Goal: Task Accomplishment & Management: Manage account settings

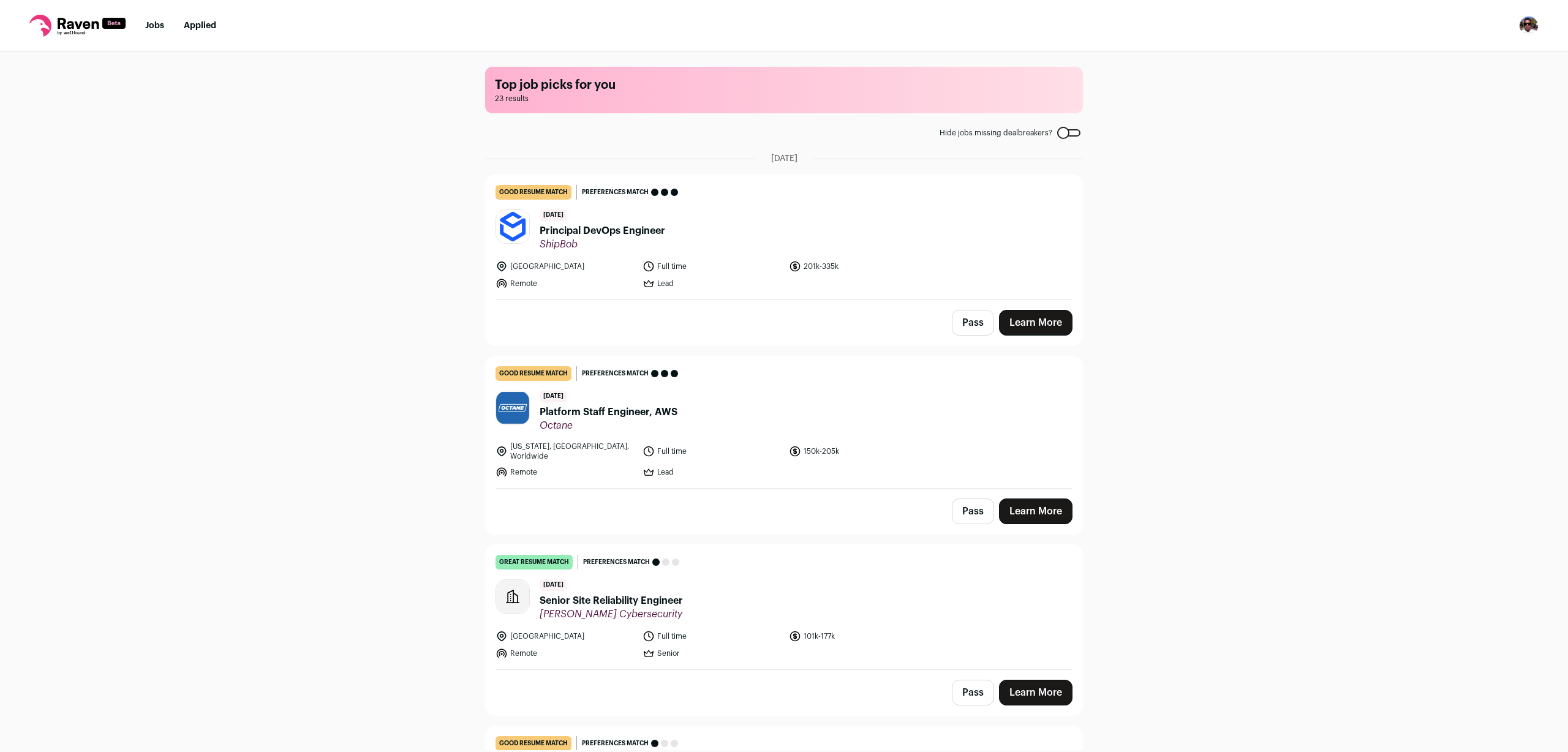
click at [628, 232] on span "Principal DevOps Engineer" at bounding box center [602, 231] width 125 height 15
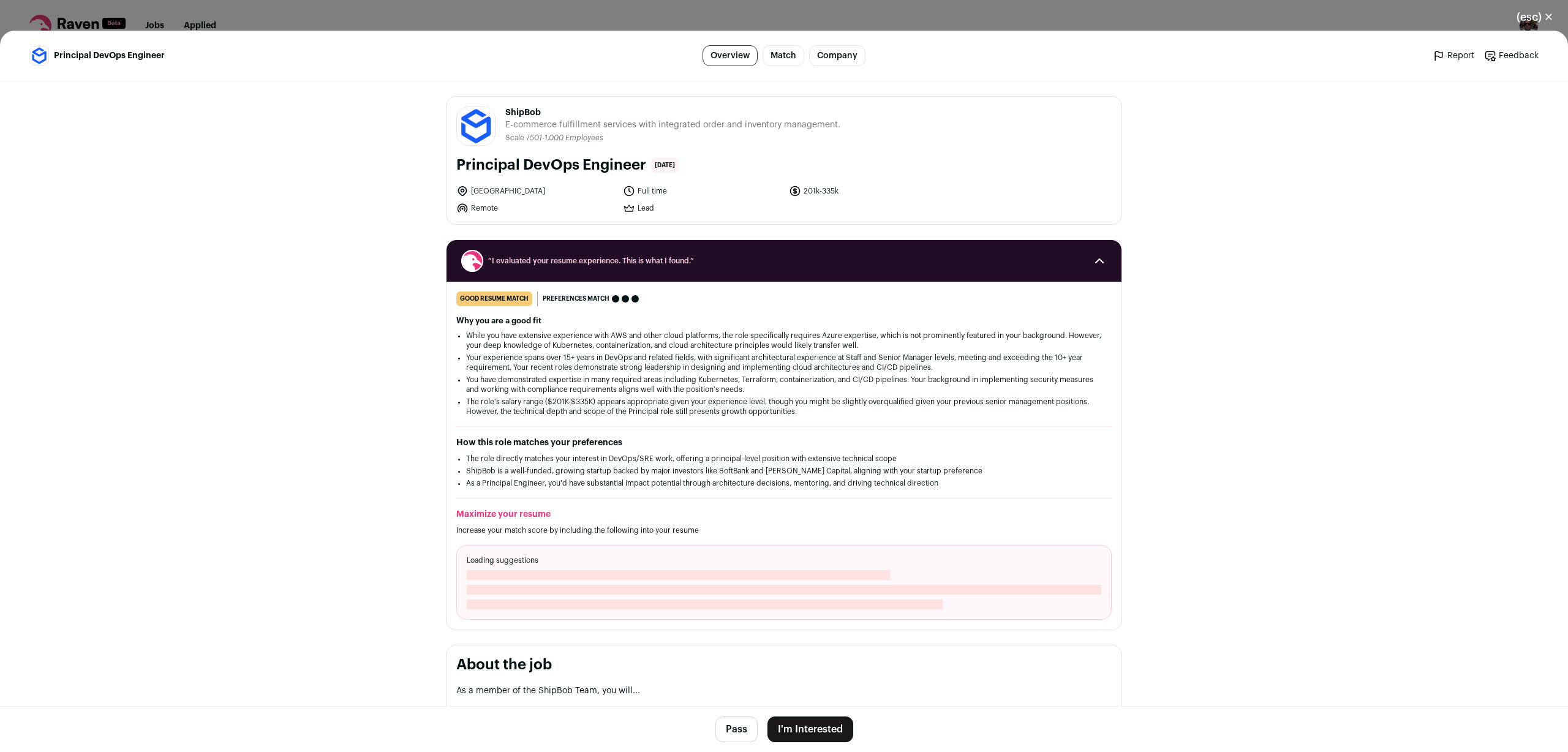
click at [525, 114] on span "ShipBob" at bounding box center [672, 112] width 335 height 12
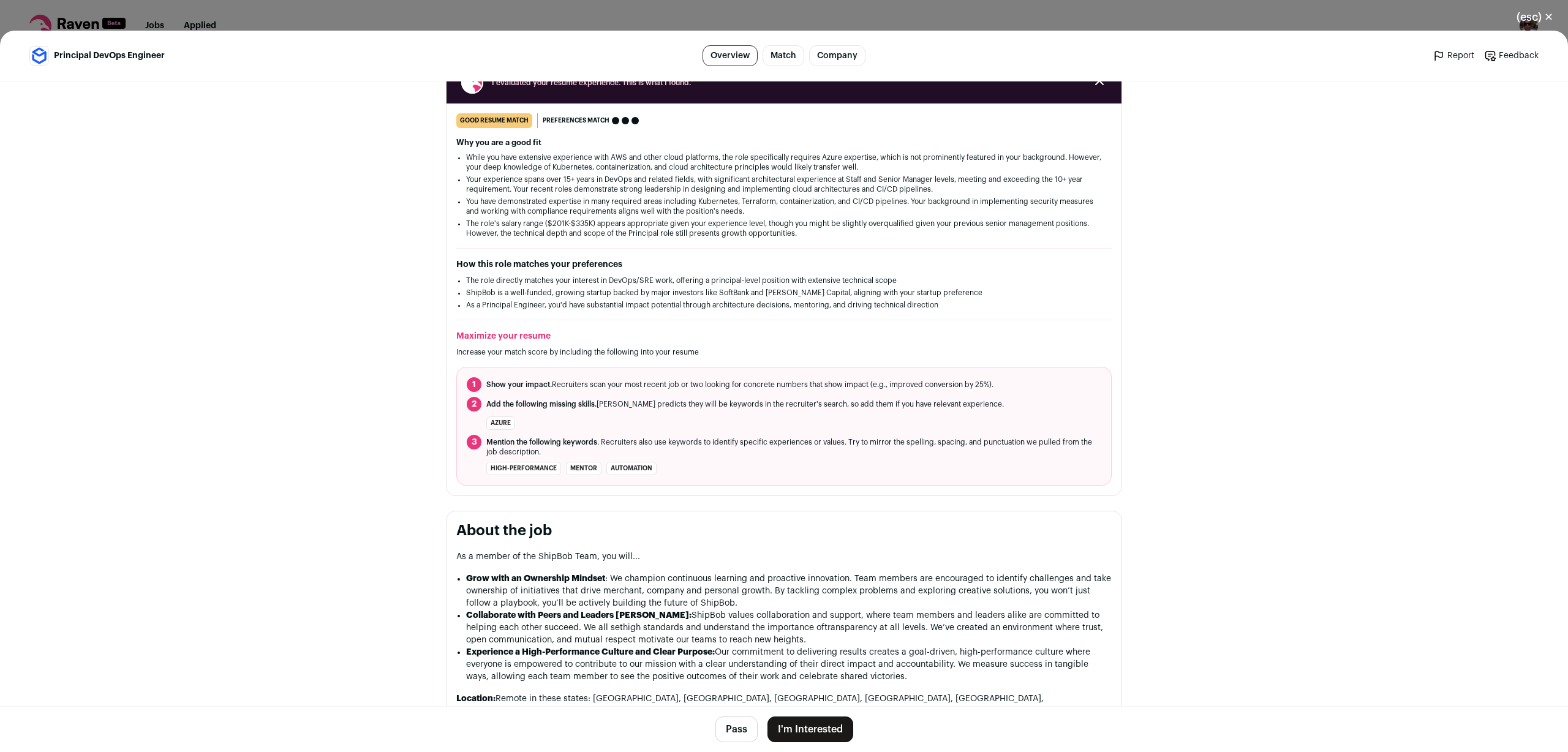
scroll to position [187, 0]
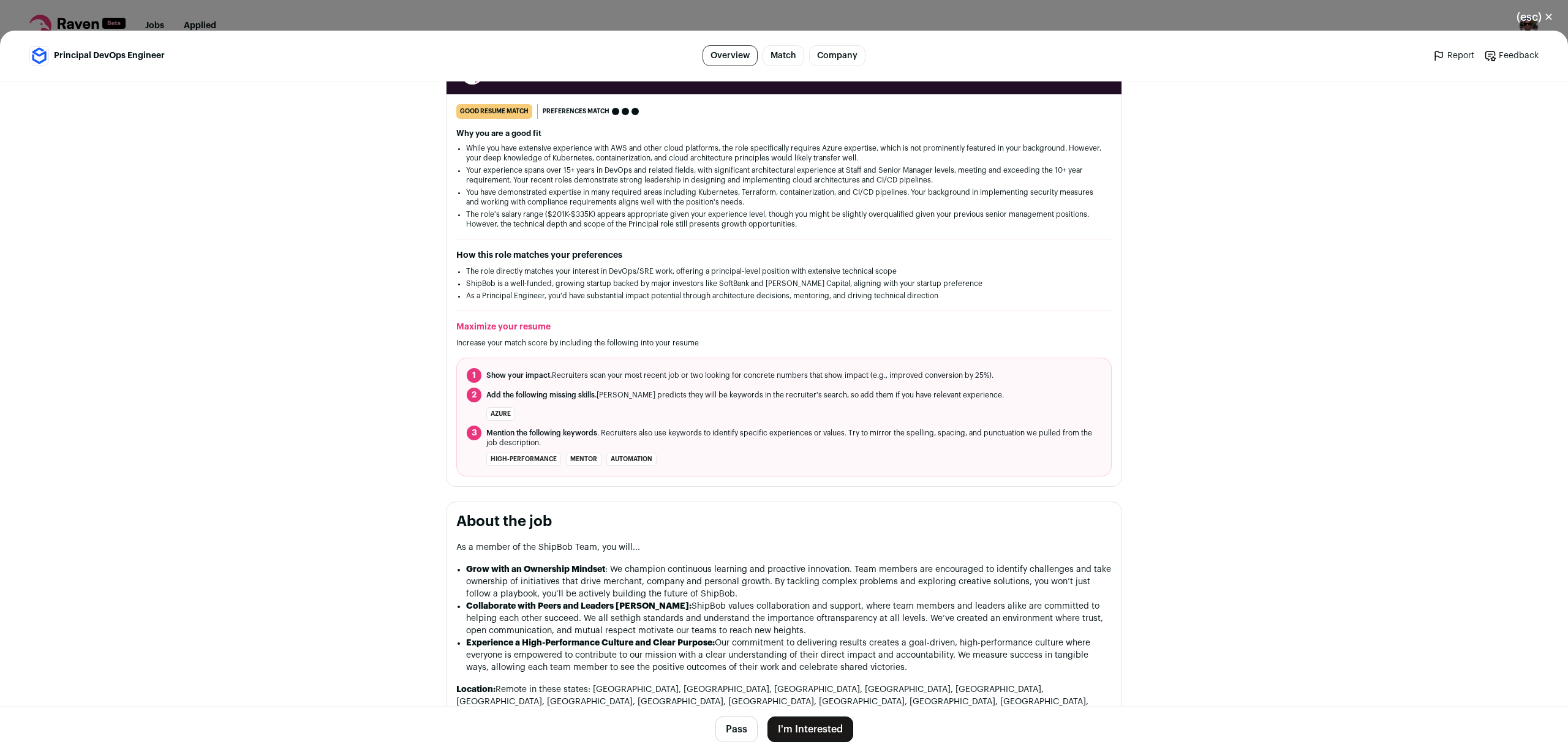
click at [821, 722] on button "I'm Interested" at bounding box center [810, 729] width 86 height 26
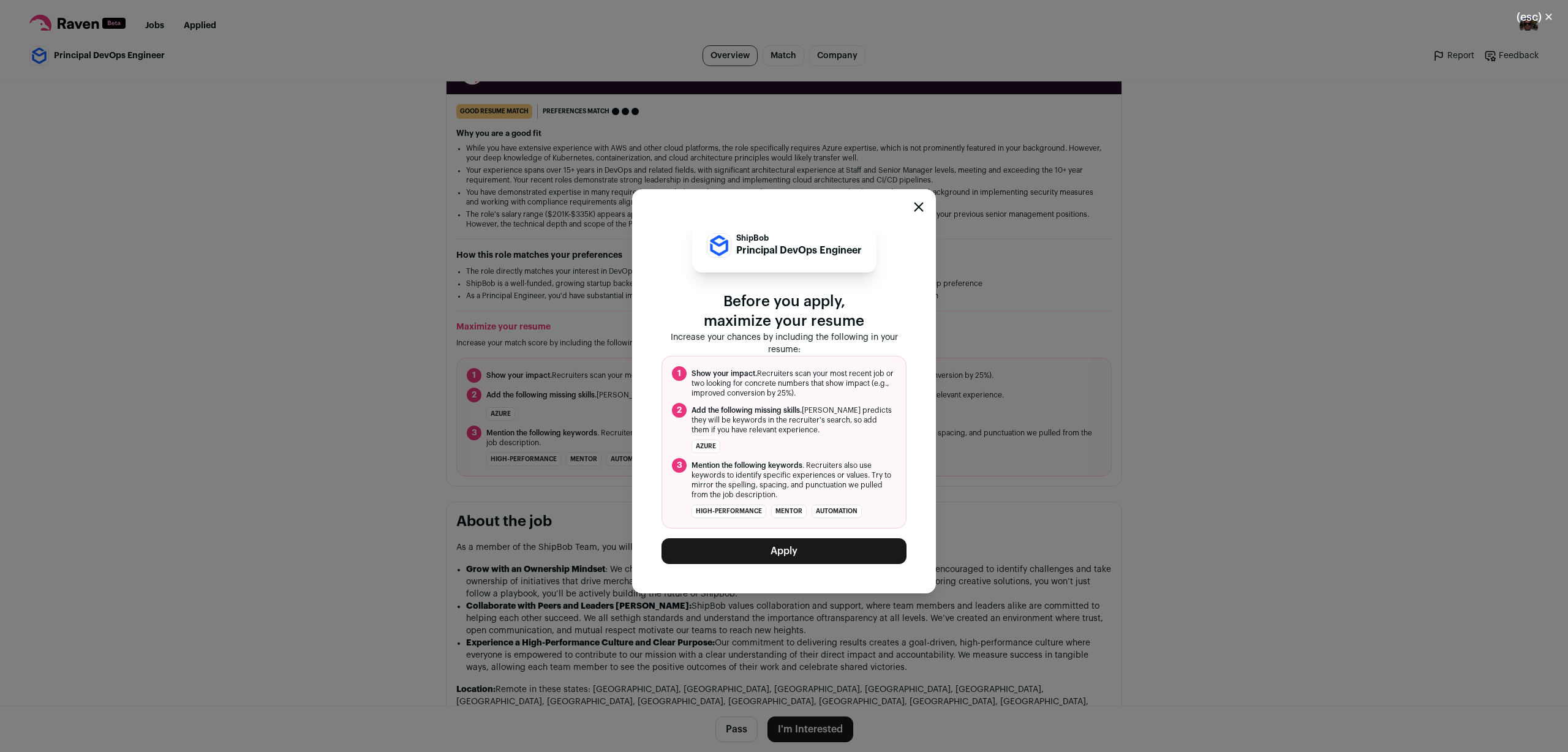
click at [813, 560] on button "Apply" at bounding box center [784, 551] width 245 height 26
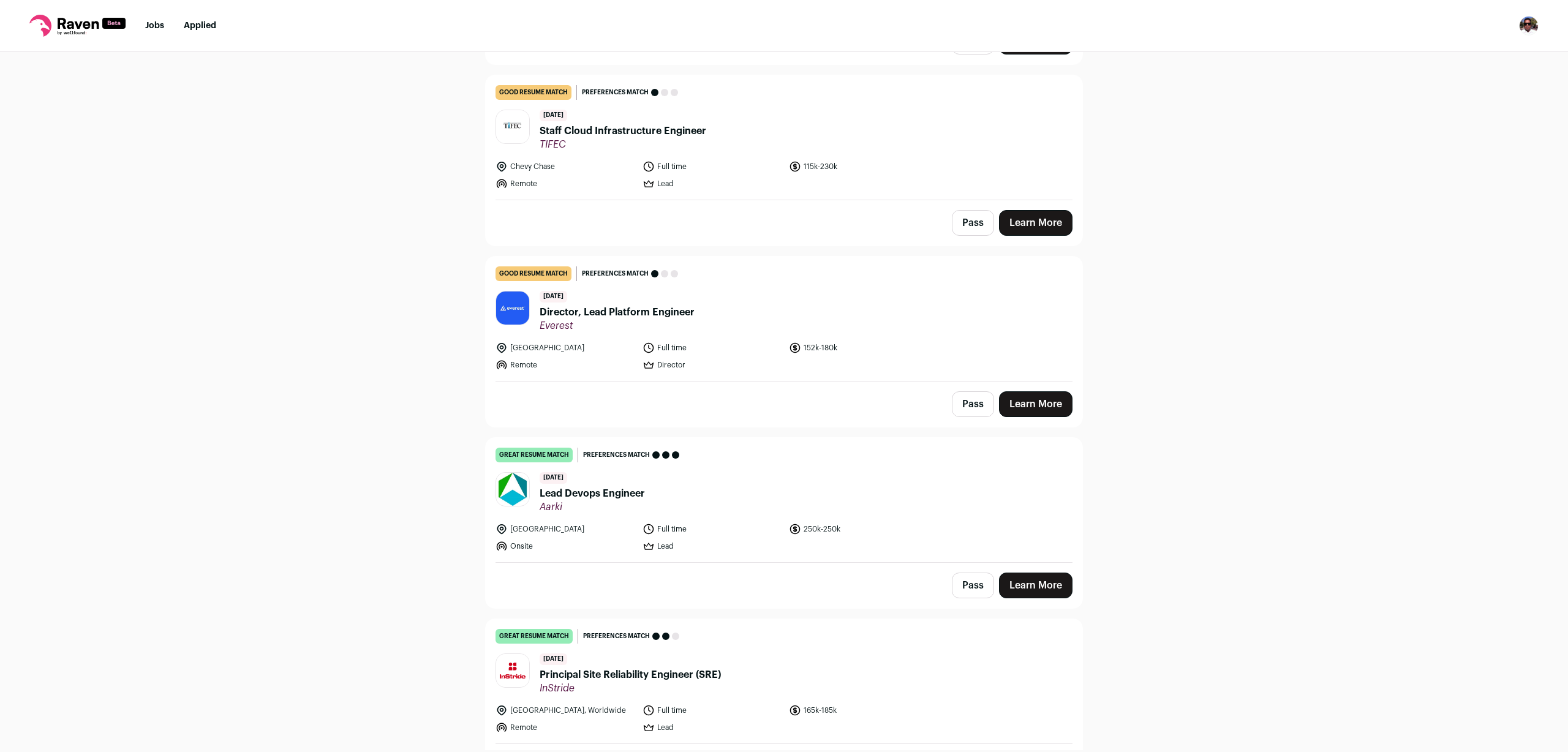
scroll to position [544, 0]
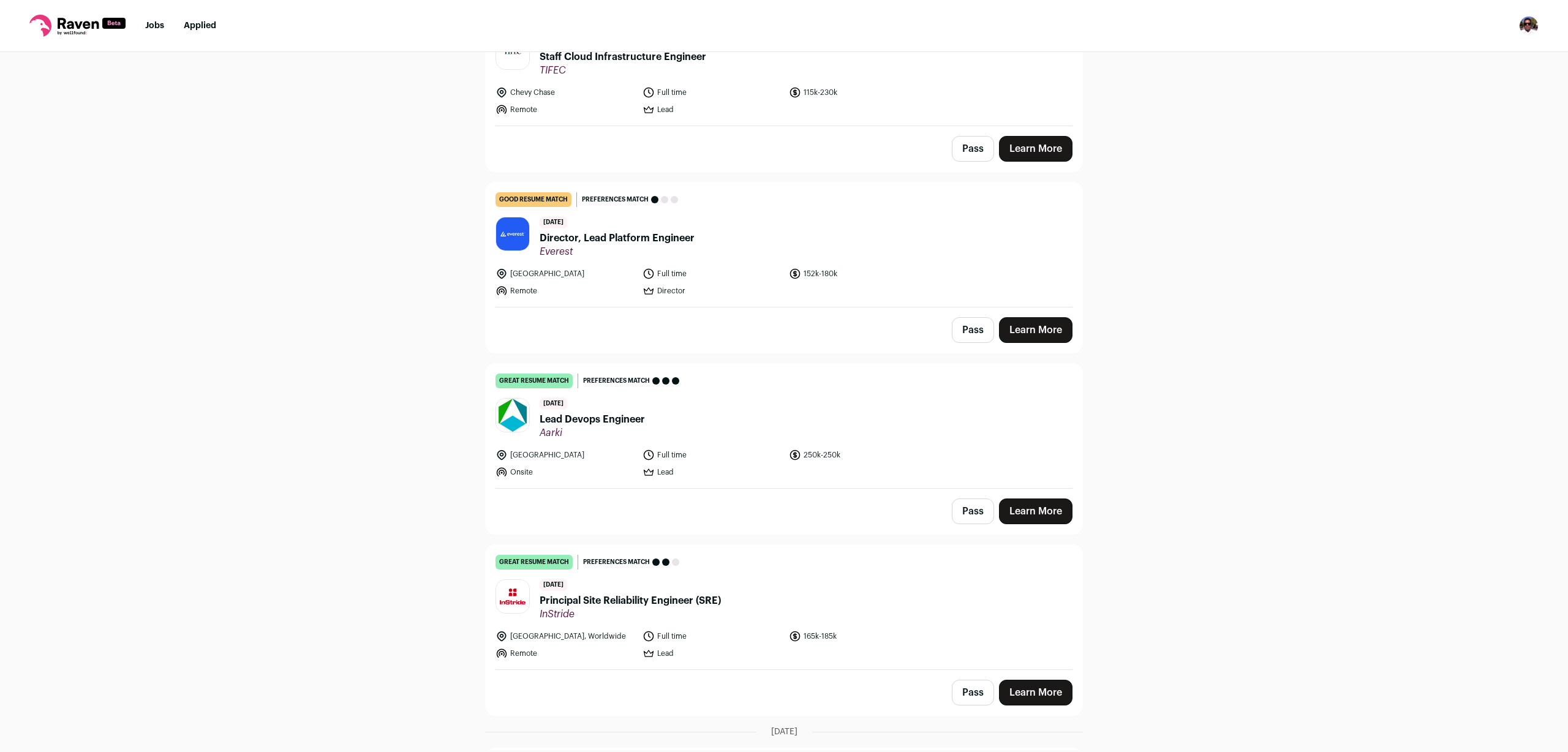
click at [584, 232] on span "Director, Lead Platform Engineer" at bounding box center [617, 238] width 155 height 15
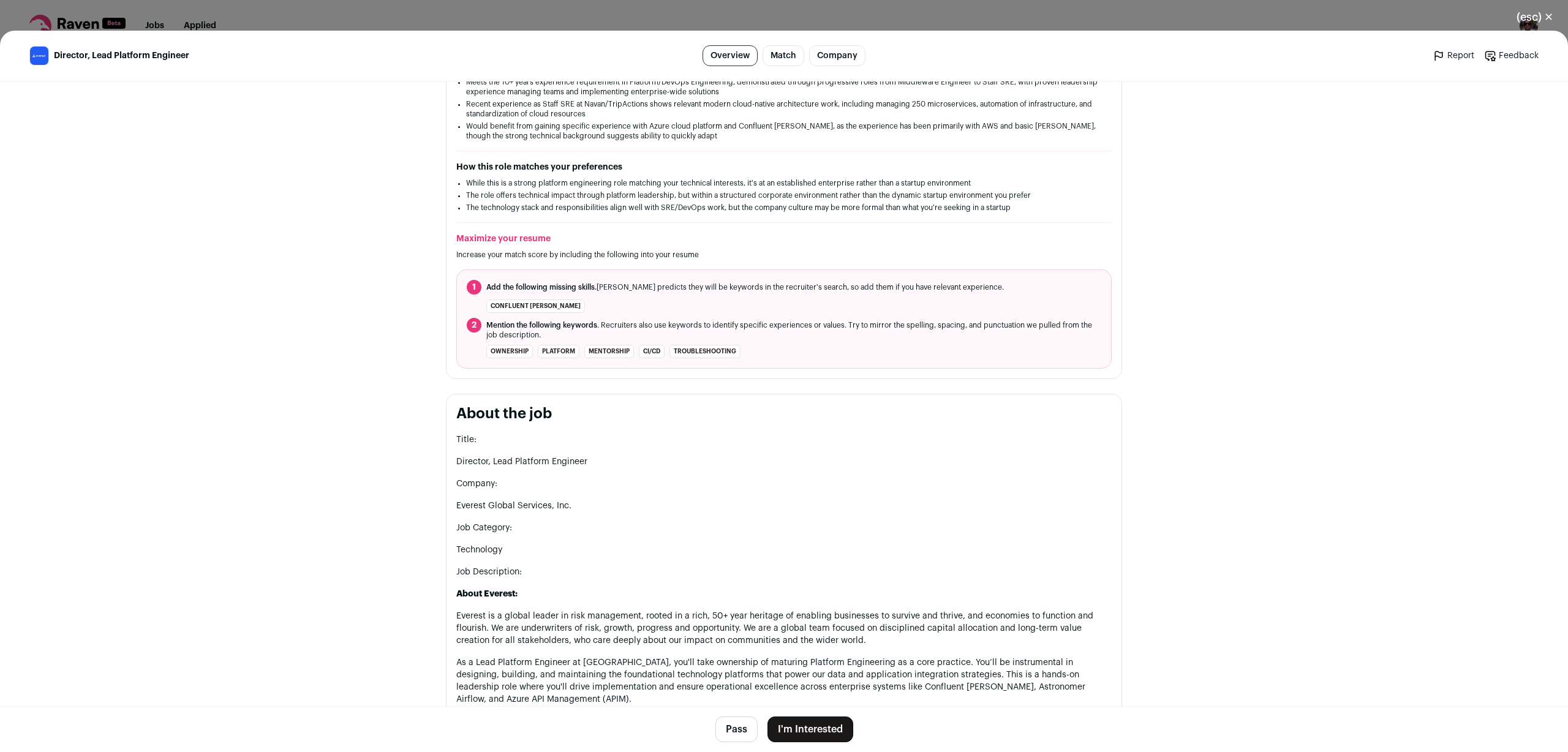
scroll to position [241, 0]
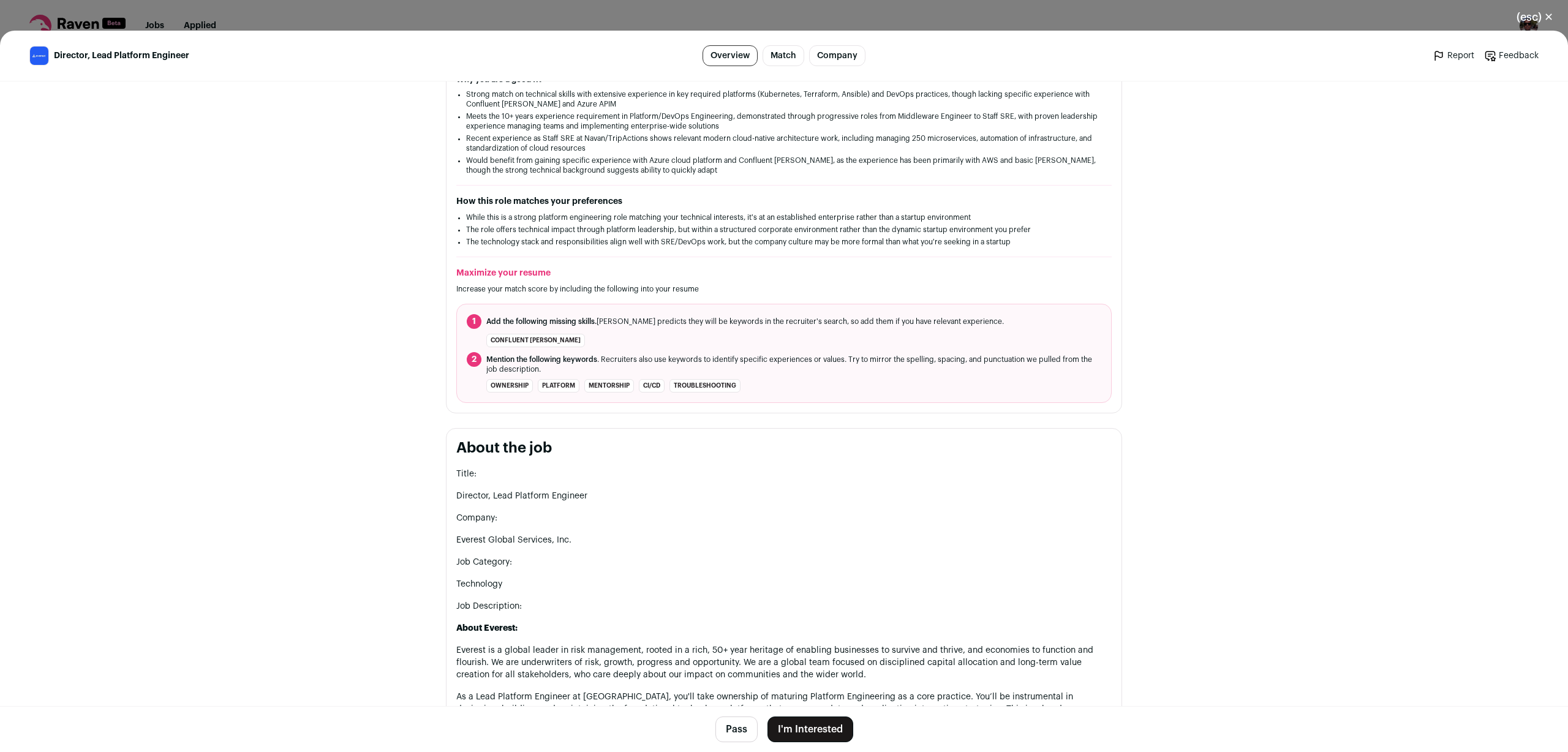
click at [640, 326] on span "Add the following missing skills. [PERSON_NAME] predicts they will be keywords …" at bounding box center [745, 321] width 517 height 10
click at [970, 336] on li "Confluent [PERSON_NAME]" at bounding box center [784, 340] width 635 height 14
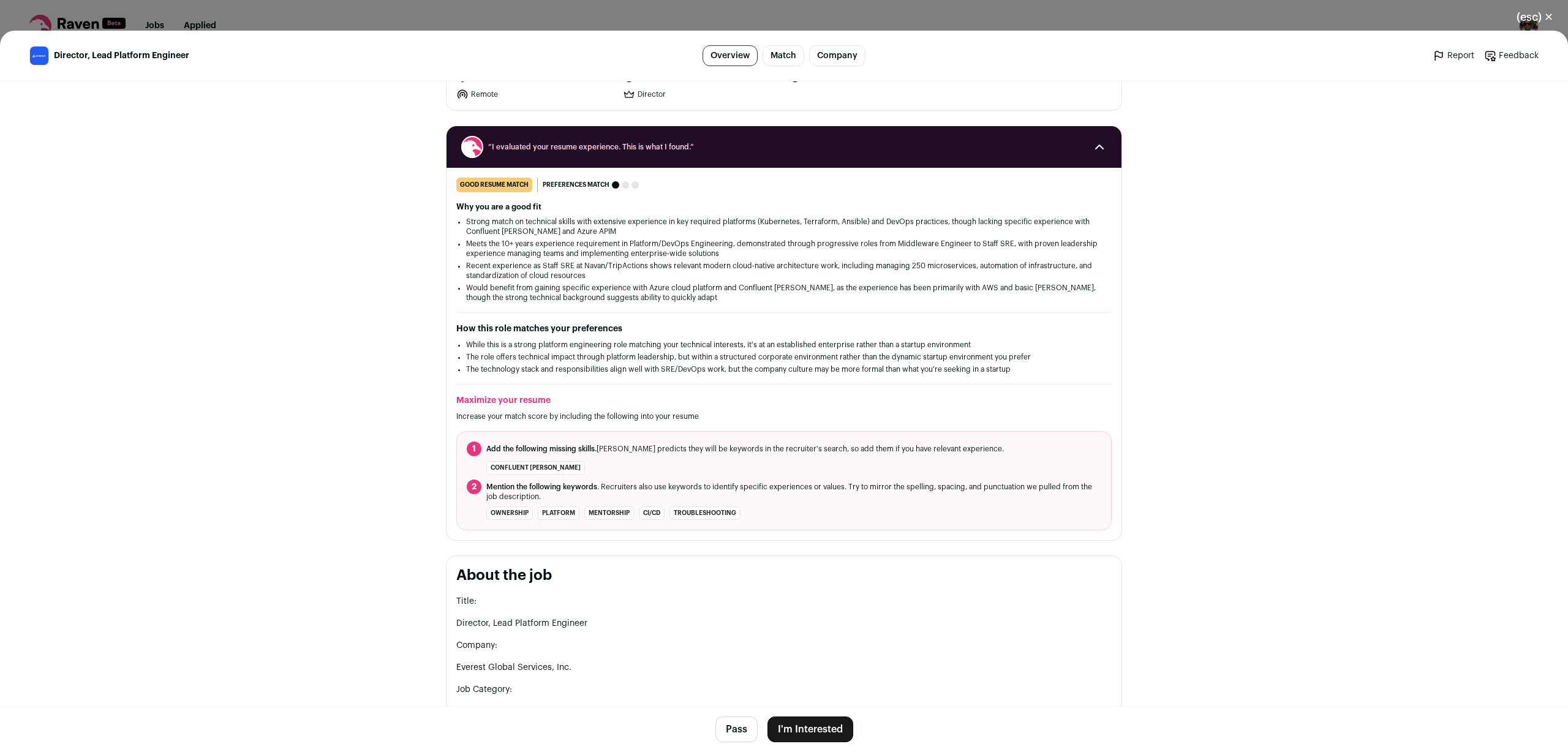
scroll to position [0, 0]
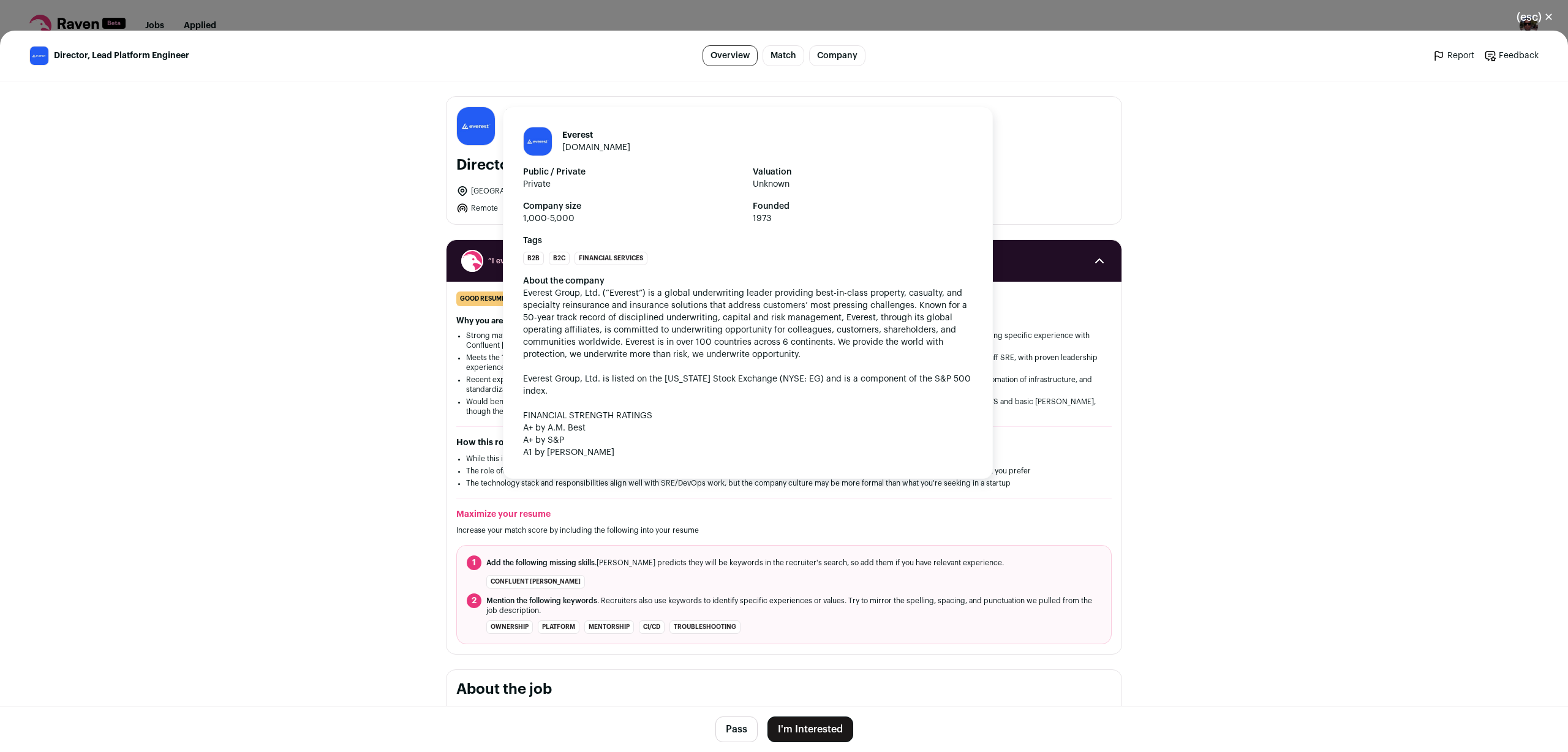
click at [582, 147] on link "[DOMAIN_NAME]" at bounding box center [596, 147] width 68 height 9
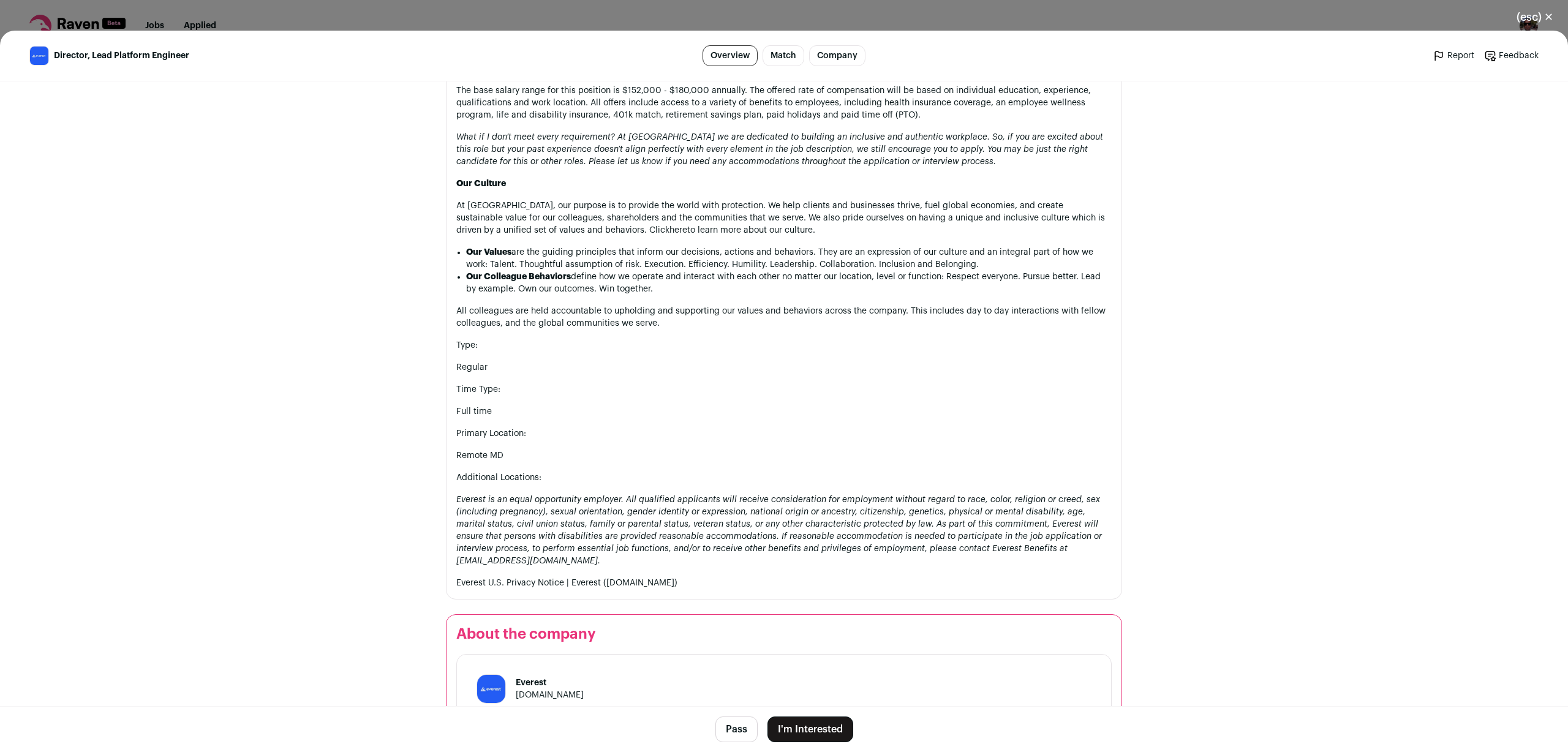
scroll to position [1678, 0]
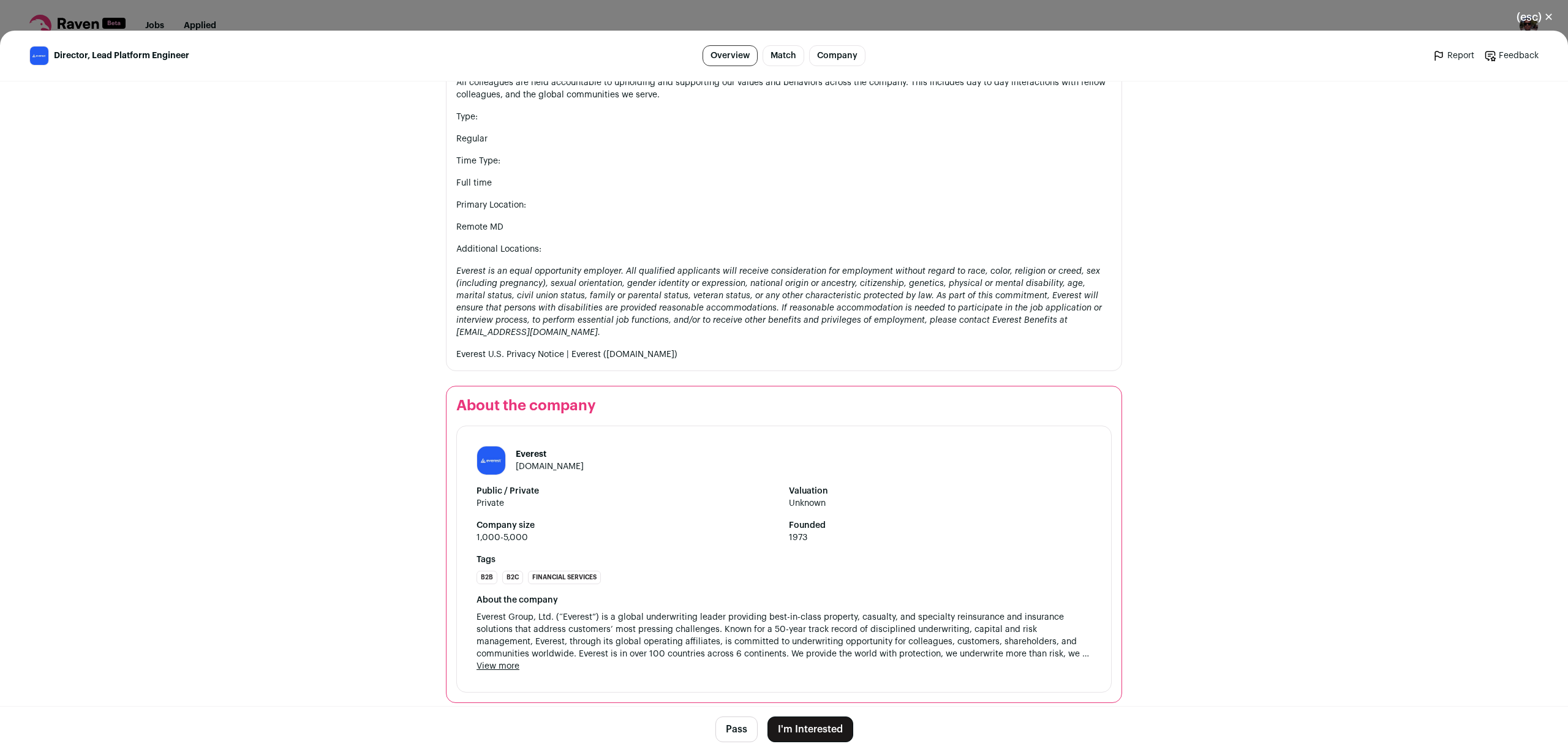
click at [735, 728] on button "Pass" at bounding box center [736, 729] width 42 height 26
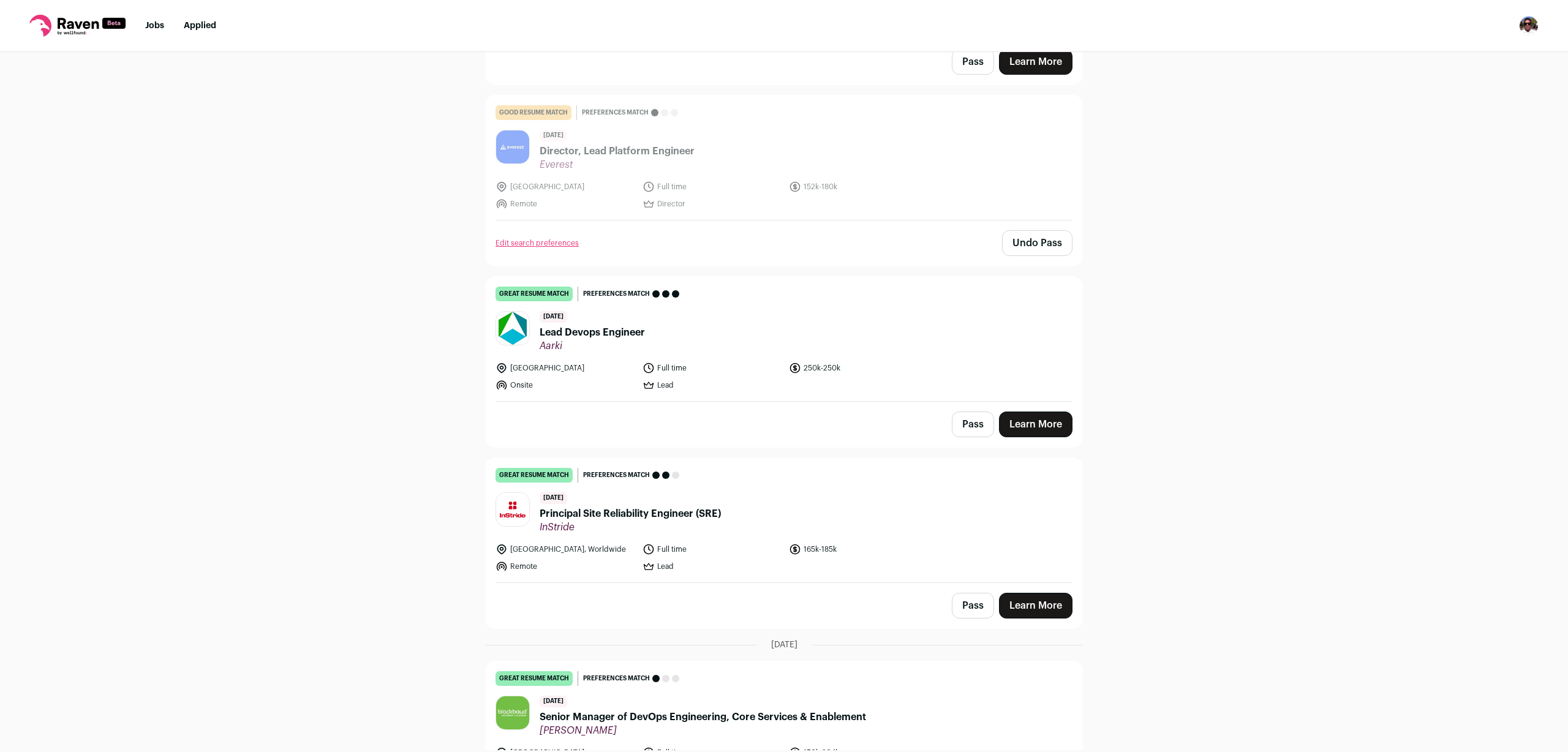
scroll to position [637, 0]
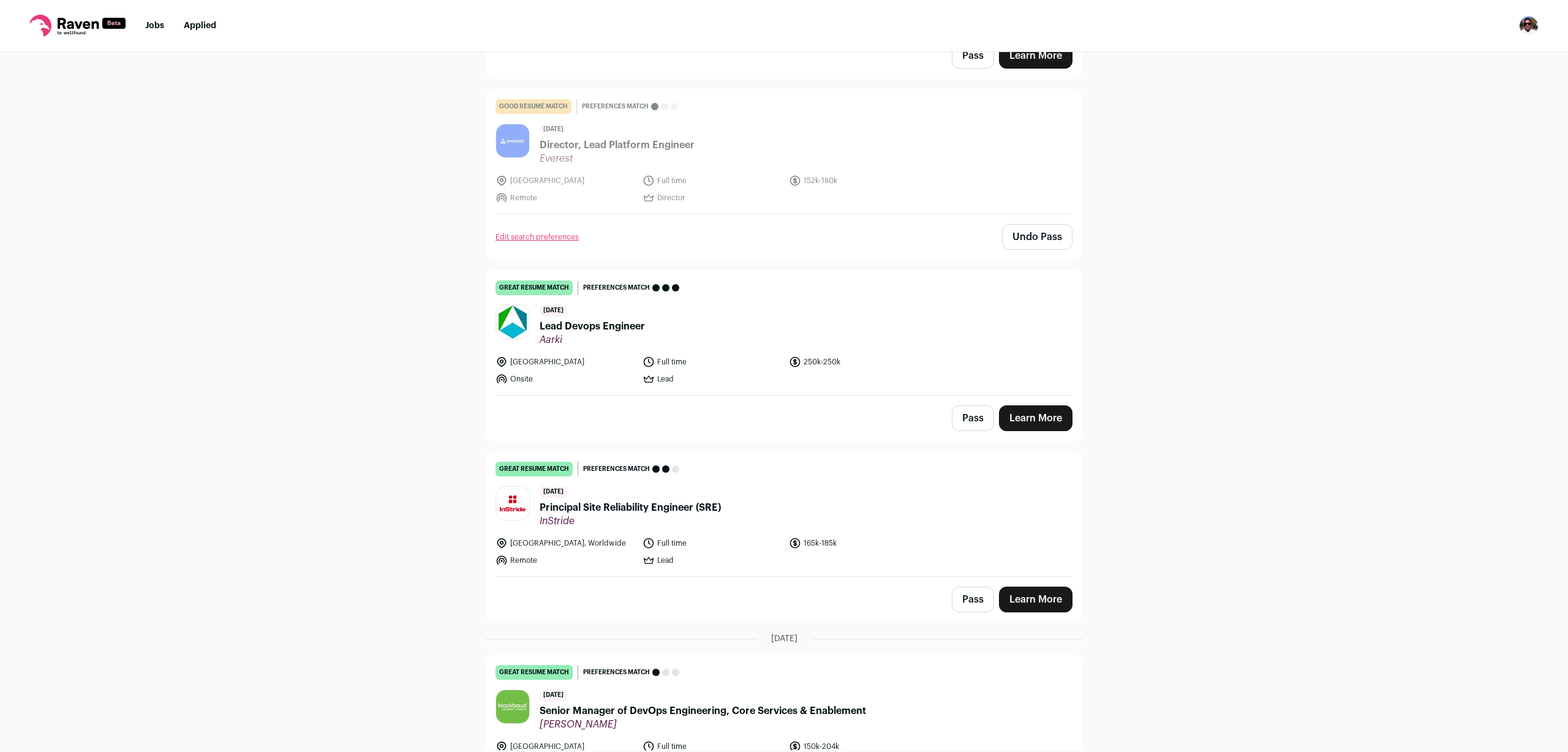
click at [875, 491] on header "[DATE] Principal Site Reliability Engineer (SRE) InStride" at bounding box center [783, 506] width 577 height 41
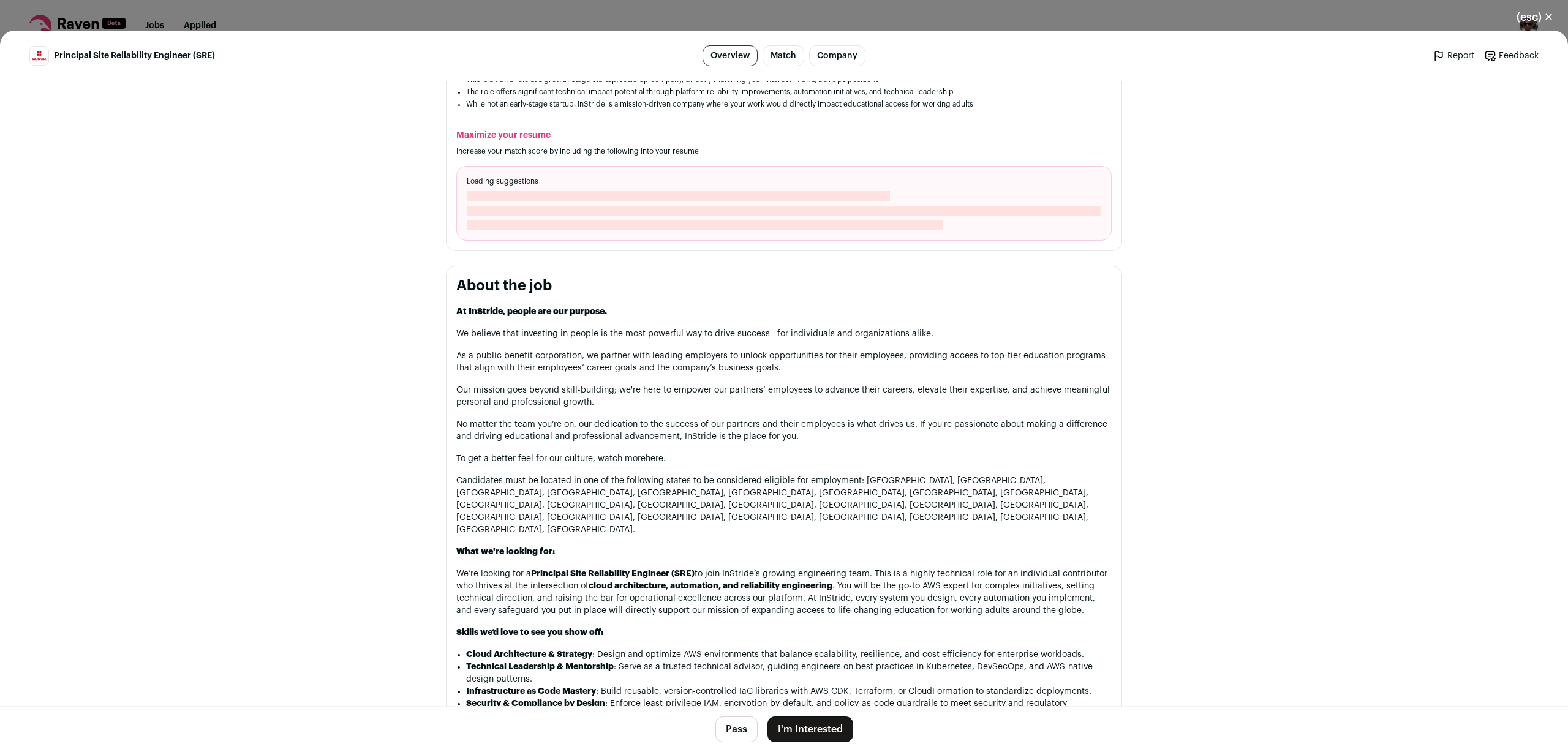
scroll to position [0, 0]
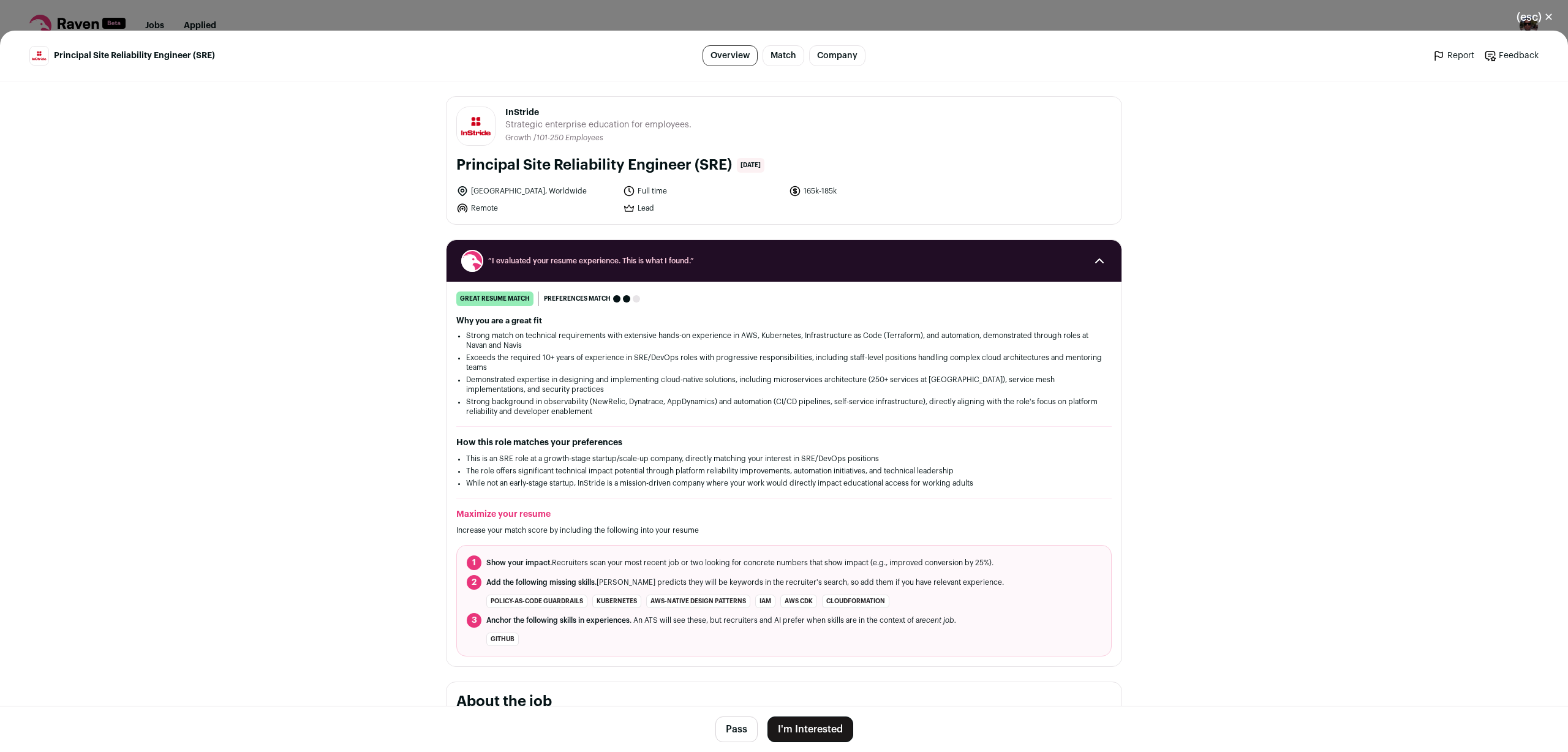
click at [741, 729] on button "Pass" at bounding box center [736, 729] width 42 height 26
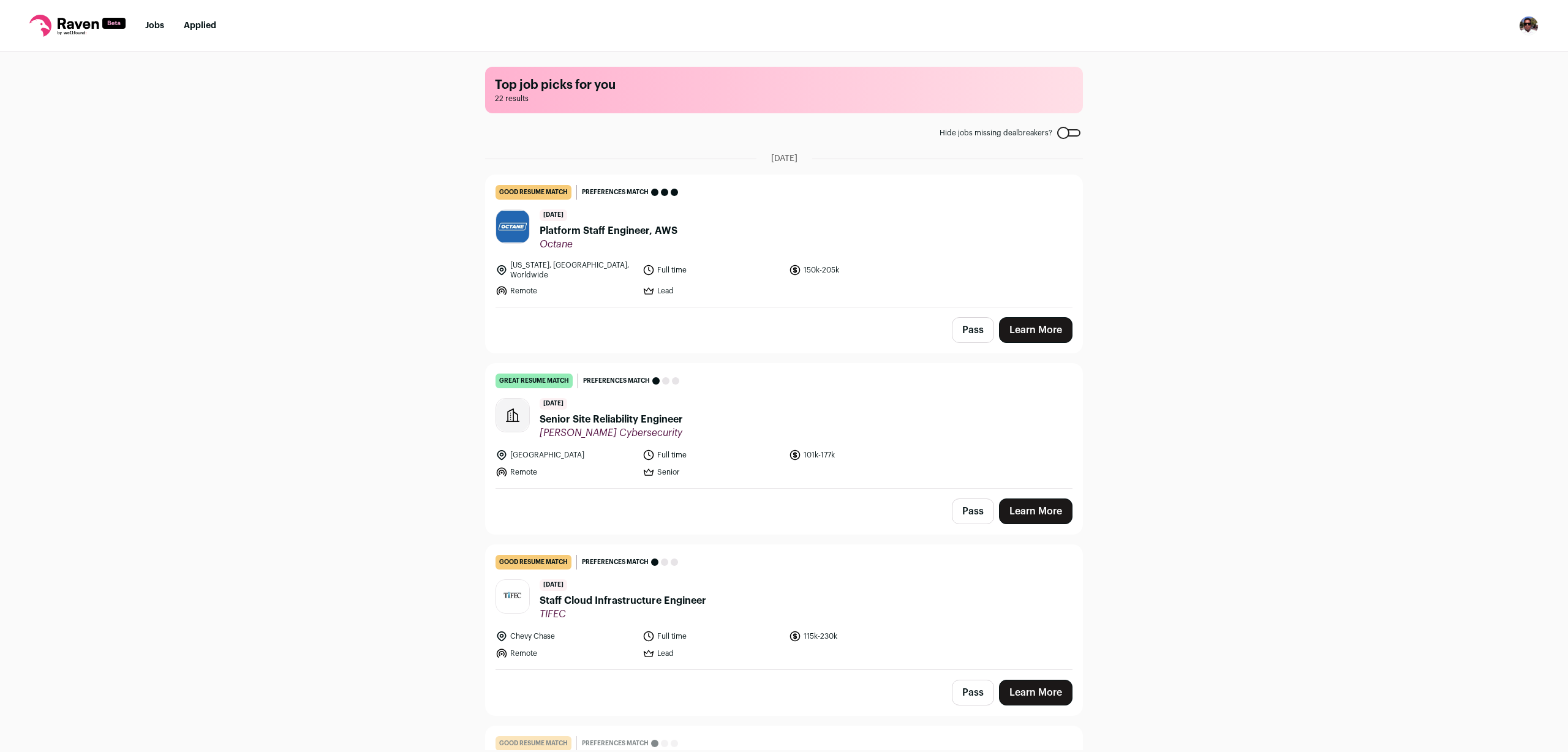
click at [1317, 149] on div "Top job picks for you 22 results Hide jobs missing dealbreakers? [DATE] good re…" at bounding box center [784, 401] width 1568 height 698
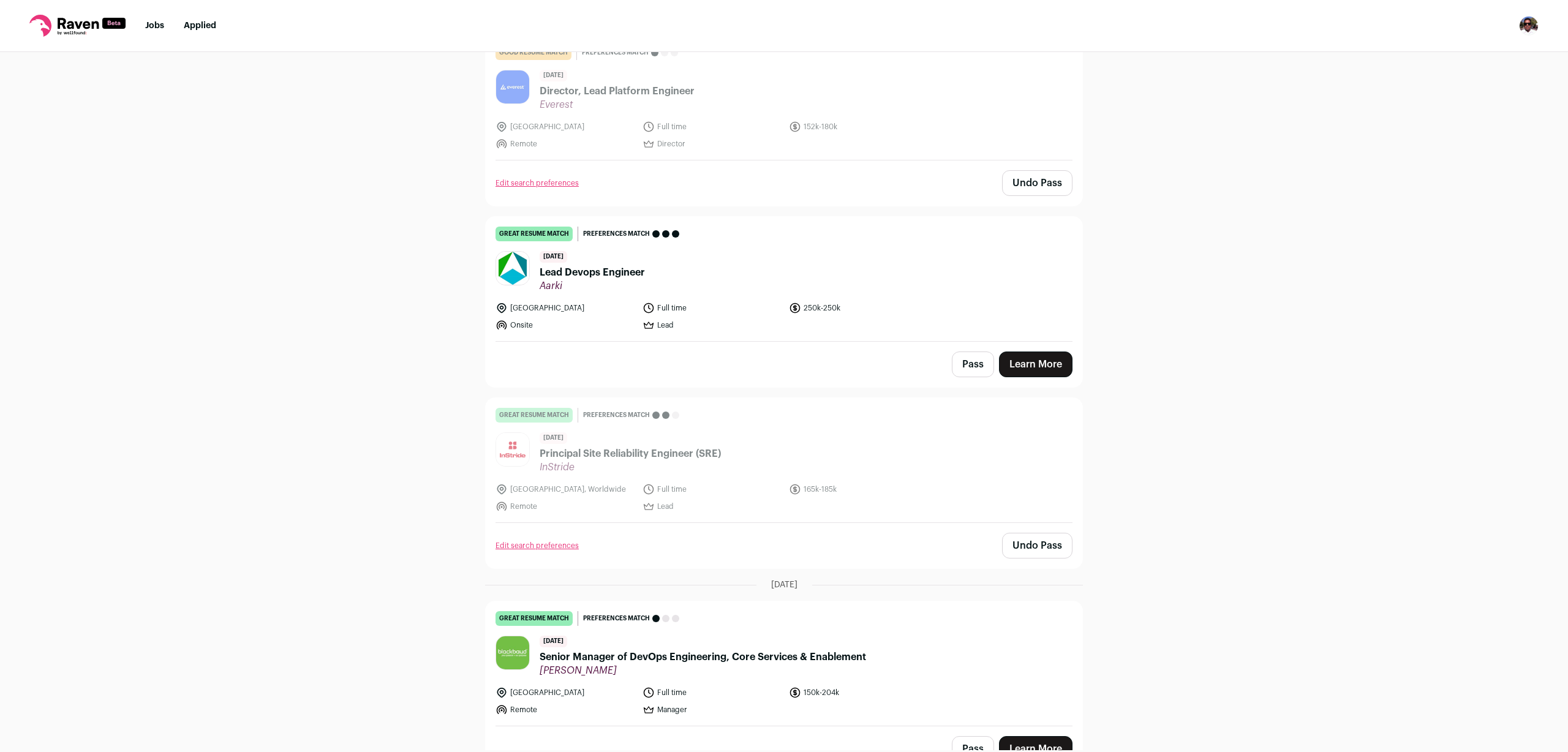
scroll to position [863, 0]
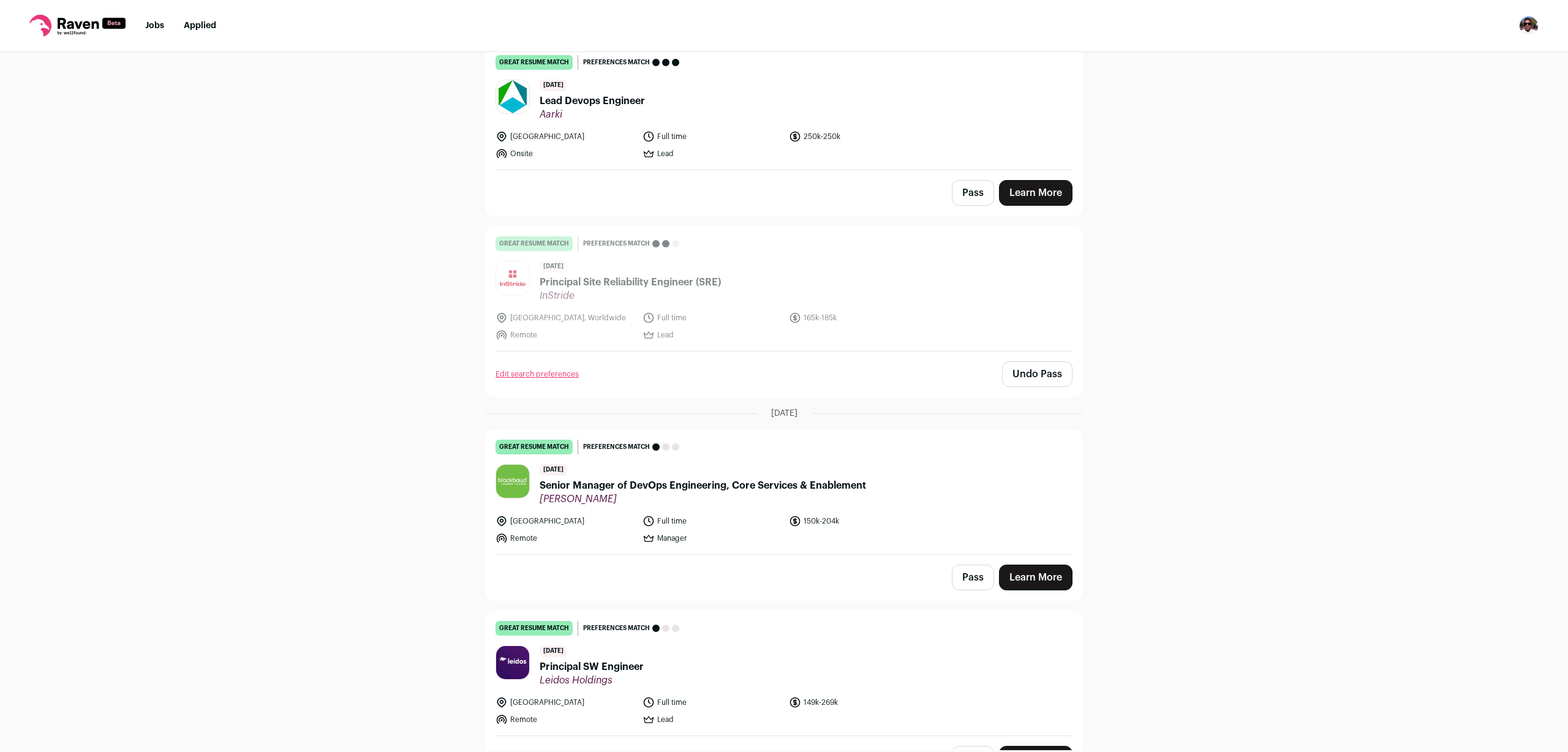
click at [516, 369] on link "Edit search preferences" at bounding box center [537, 374] width 84 height 10
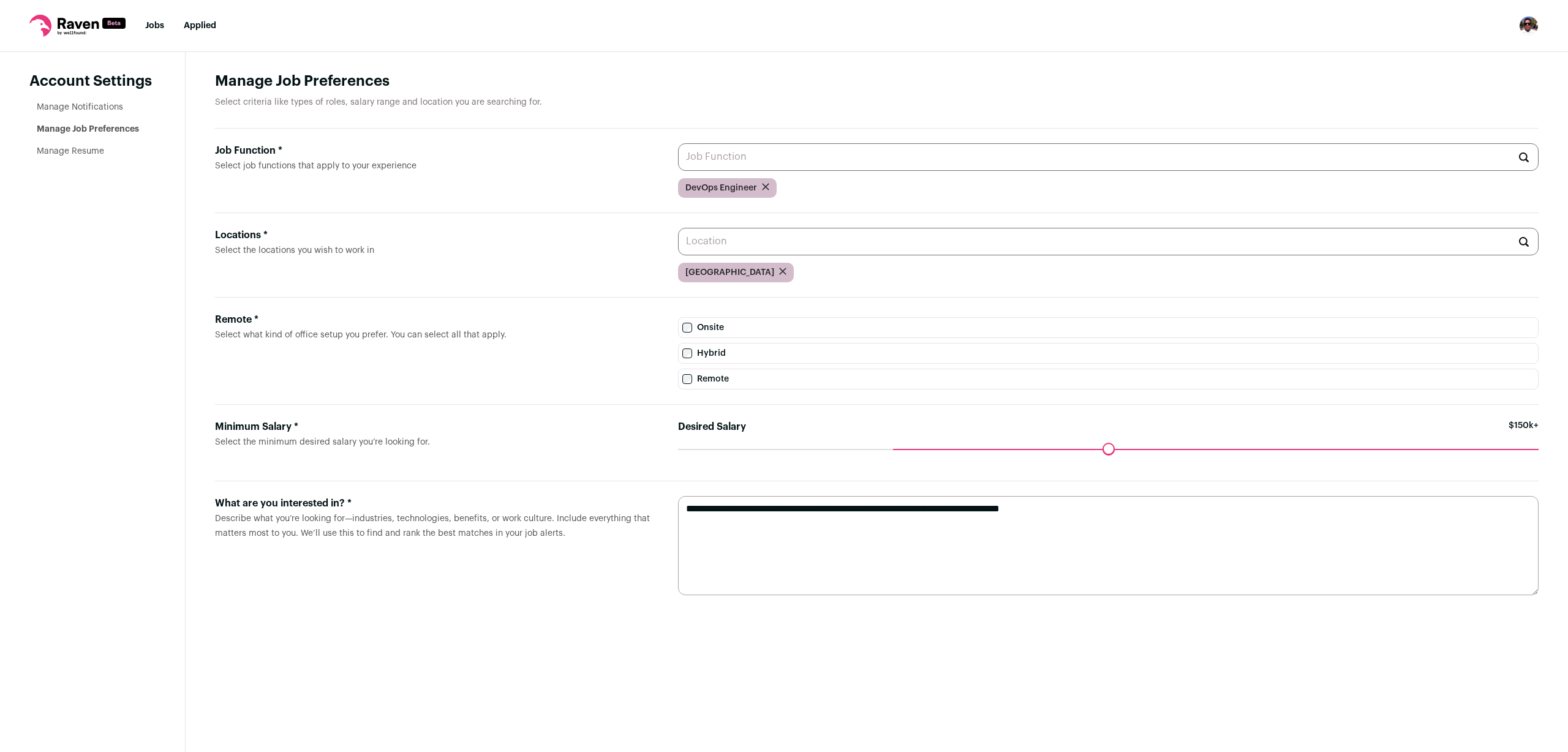
click at [809, 164] on input "Job Function * Select job functions that apply to your experience" at bounding box center [1108, 157] width 861 height 28
click at [753, 181] on li "SRE Engineer" at bounding box center [1108, 187] width 860 height 33
type input "SRE Engineer"
click at [813, 153] on input "Job Function * Select job functions that apply to your experience" at bounding box center [1108, 157] width 861 height 28
type input "Site reliability enginer"
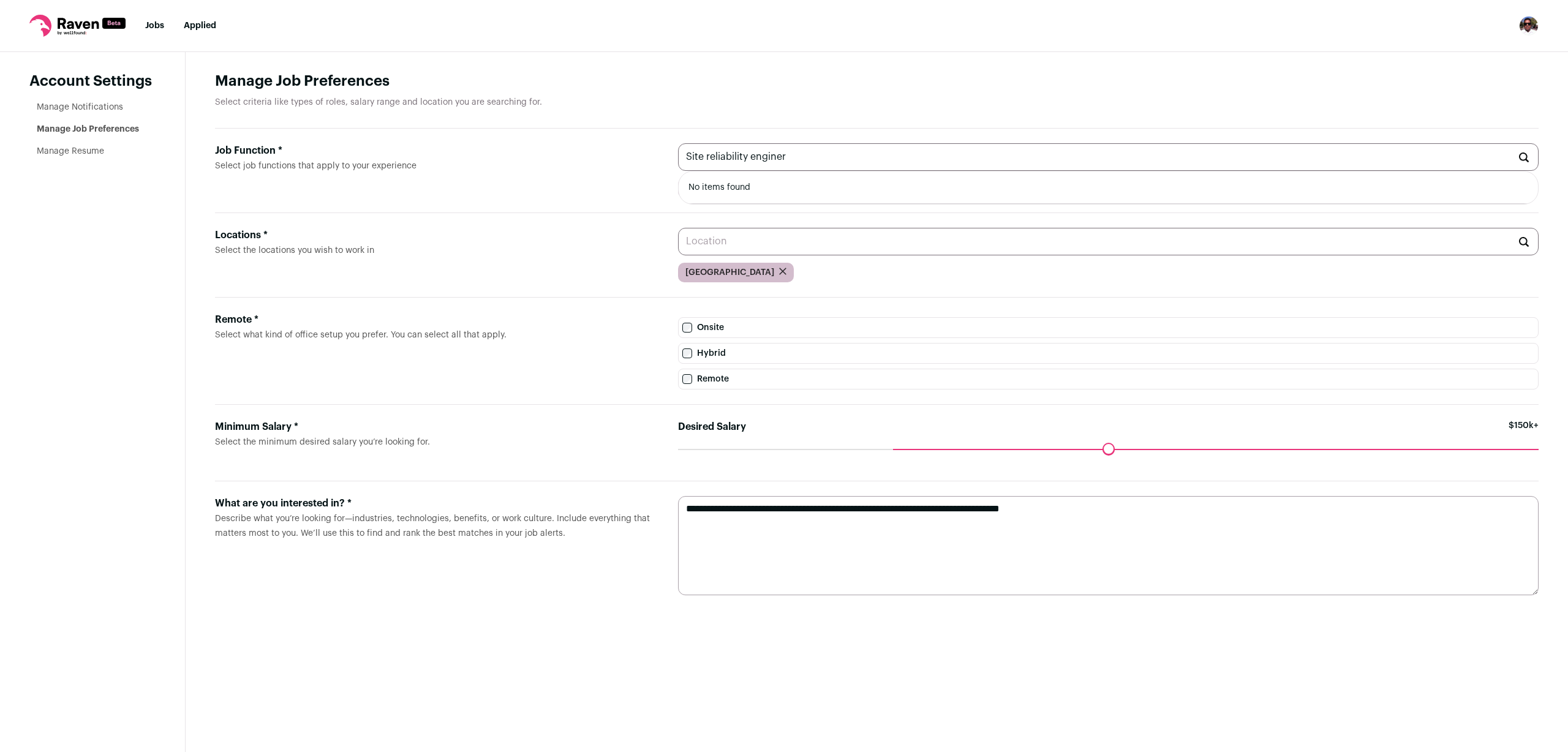
drag, startPoint x: 794, startPoint y: 155, endPoint x: 136, endPoint y: 92, distance: 661.0
click at [136, 92] on div "Account Settings Manage Notifications Manage Job Preferences Manage Resume Mana…" at bounding box center [784, 402] width 1568 height 700
click at [750, 242] on input "Locations * Select the locations you wish to work in" at bounding box center [1108, 241] width 861 height 28
type input "R"
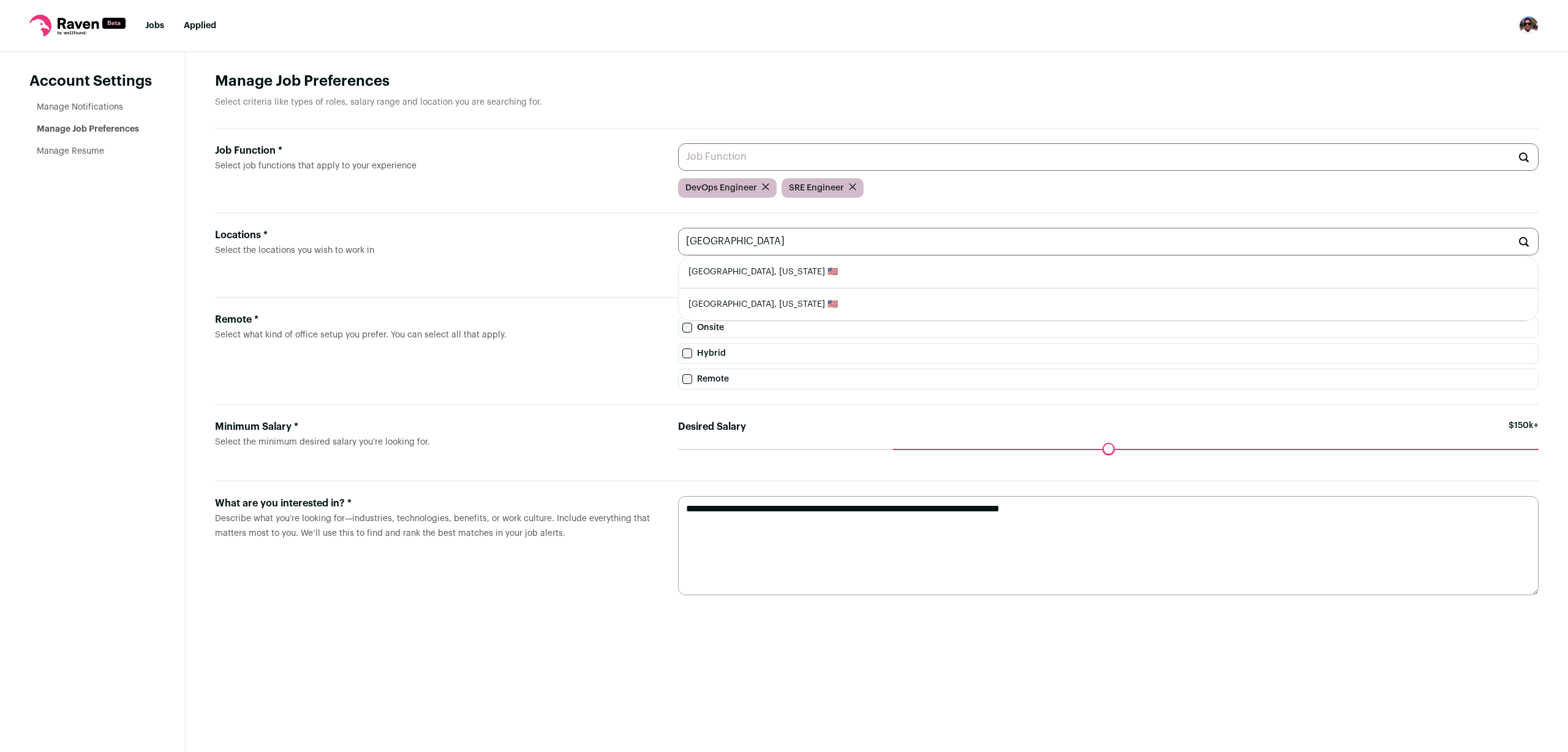
click at [742, 305] on li "[GEOGRAPHIC_DATA], [US_STATE] 🇺🇸" at bounding box center [1108, 304] width 860 height 33
type input "[GEOGRAPHIC_DATA], [US_STATE] 🇺🇸"
click at [797, 270] on li "[GEOGRAPHIC_DATA], [US_STATE] 🇺🇸" at bounding box center [1108, 272] width 860 height 33
type input "[GEOGRAPHIC_DATA], [US_STATE] 🇺🇸"
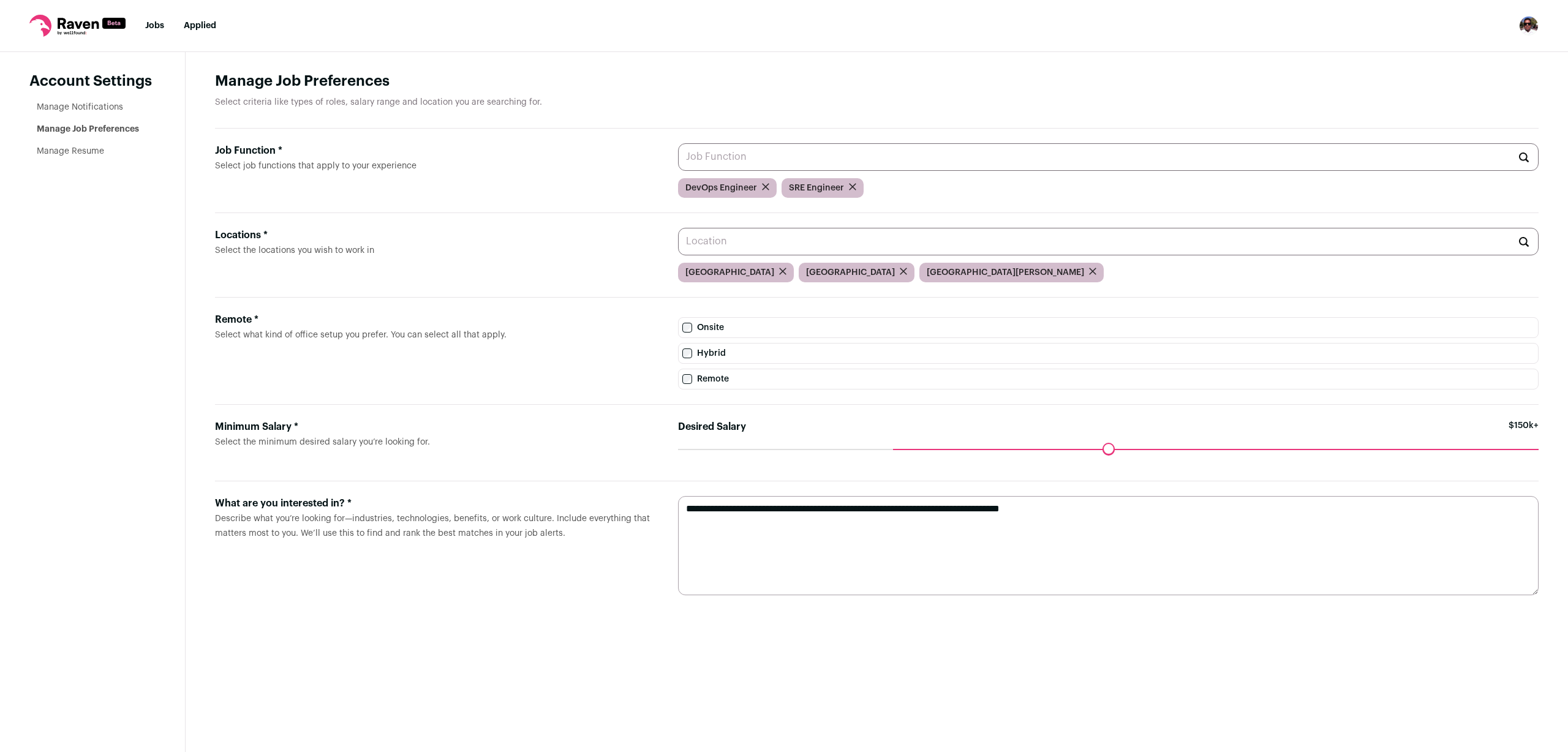
click at [804, 240] on input "Locations * Select the locations you wish to work in" at bounding box center [1108, 241] width 861 height 28
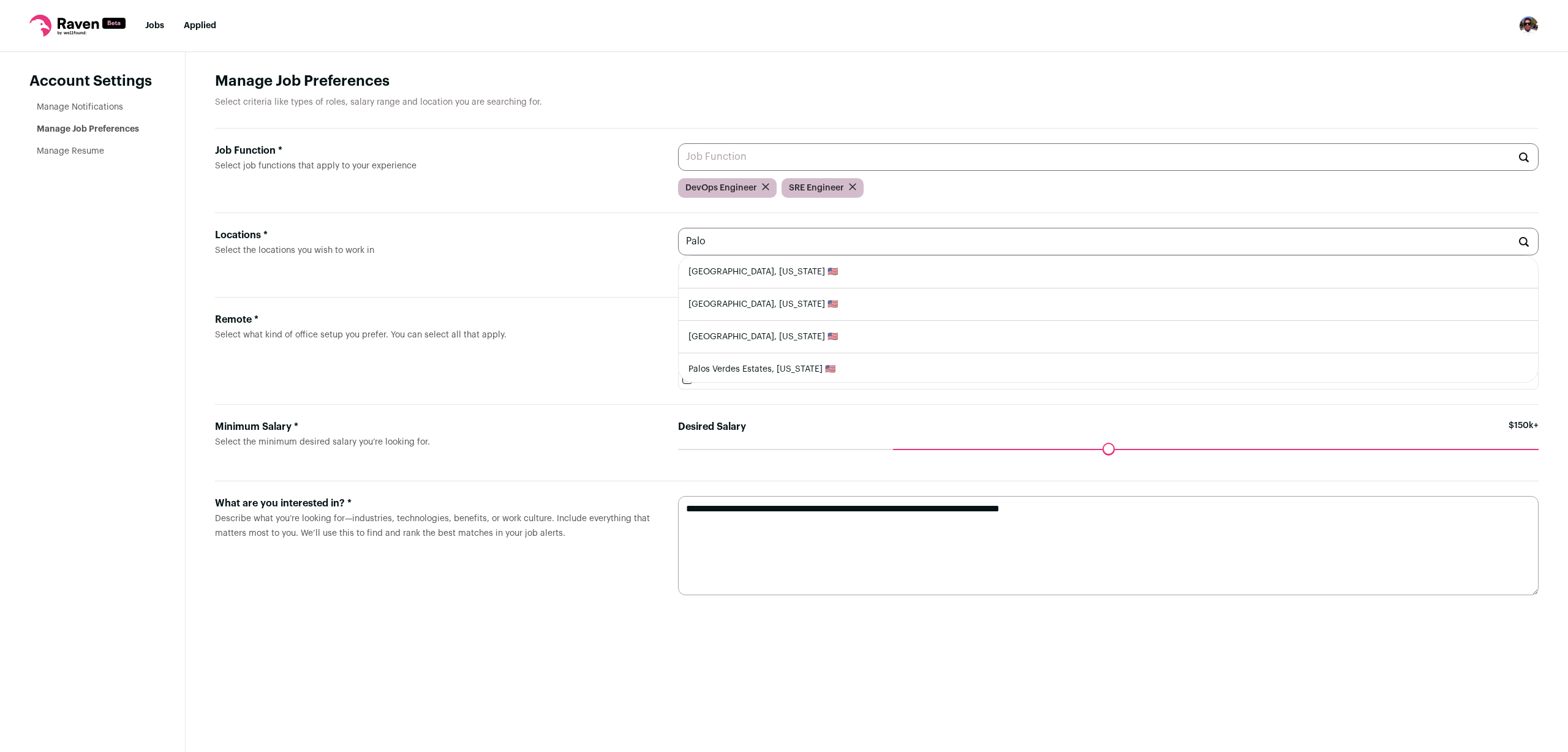
click at [796, 273] on li "[GEOGRAPHIC_DATA], [US_STATE] 🇺🇸" at bounding box center [1108, 272] width 860 height 33
type input "[GEOGRAPHIC_DATA], [US_STATE] 🇺🇸"
type input "M"
click at [777, 275] on li "[GEOGRAPHIC_DATA], [US_STATE] 🇺🇸" at bounding box center [1108, 272] width 860 height 33
type input "[GEOGRAPHIC_DATA], [US_STATE] 🇺🇸"
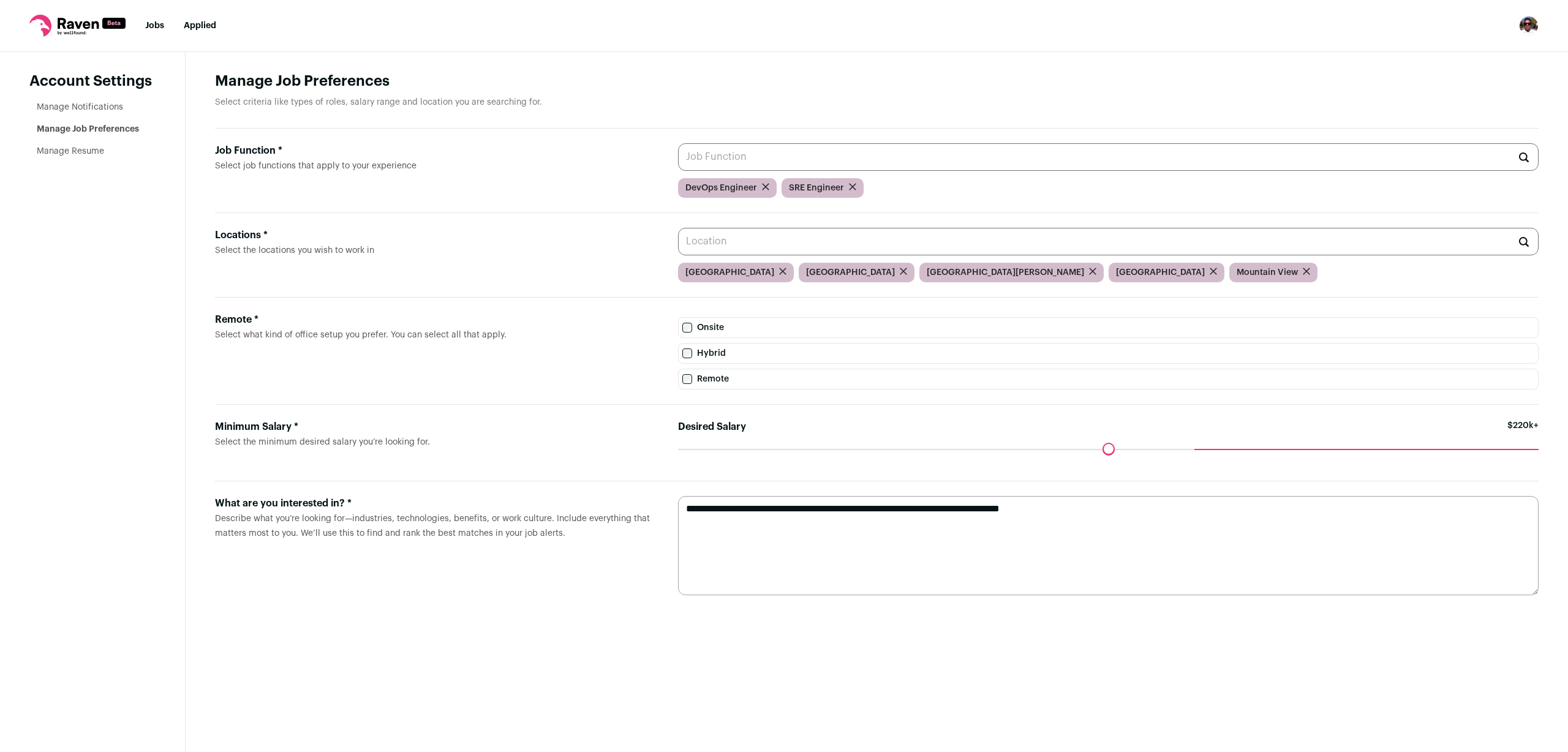
drag, startPoint x: 895, startPoint y: 450, endPoint x: 1201, endPoint y: 439, distance: 306.2
click at [1201, 449] on input "Desired Salary" at bounding box center [1108, 449] width 861 height 0
click at [888, 542] on textarea "**********" at bounding box center [1108, 545] width 861 height 99
drag, startPoint x: 1083, startPoint y: 509, endPoint x: 998, endPoint y: 507, distance: 85.0
click at [998, 507] on textarea "**********" at bounding box center [1108, 545] width 861 height 99
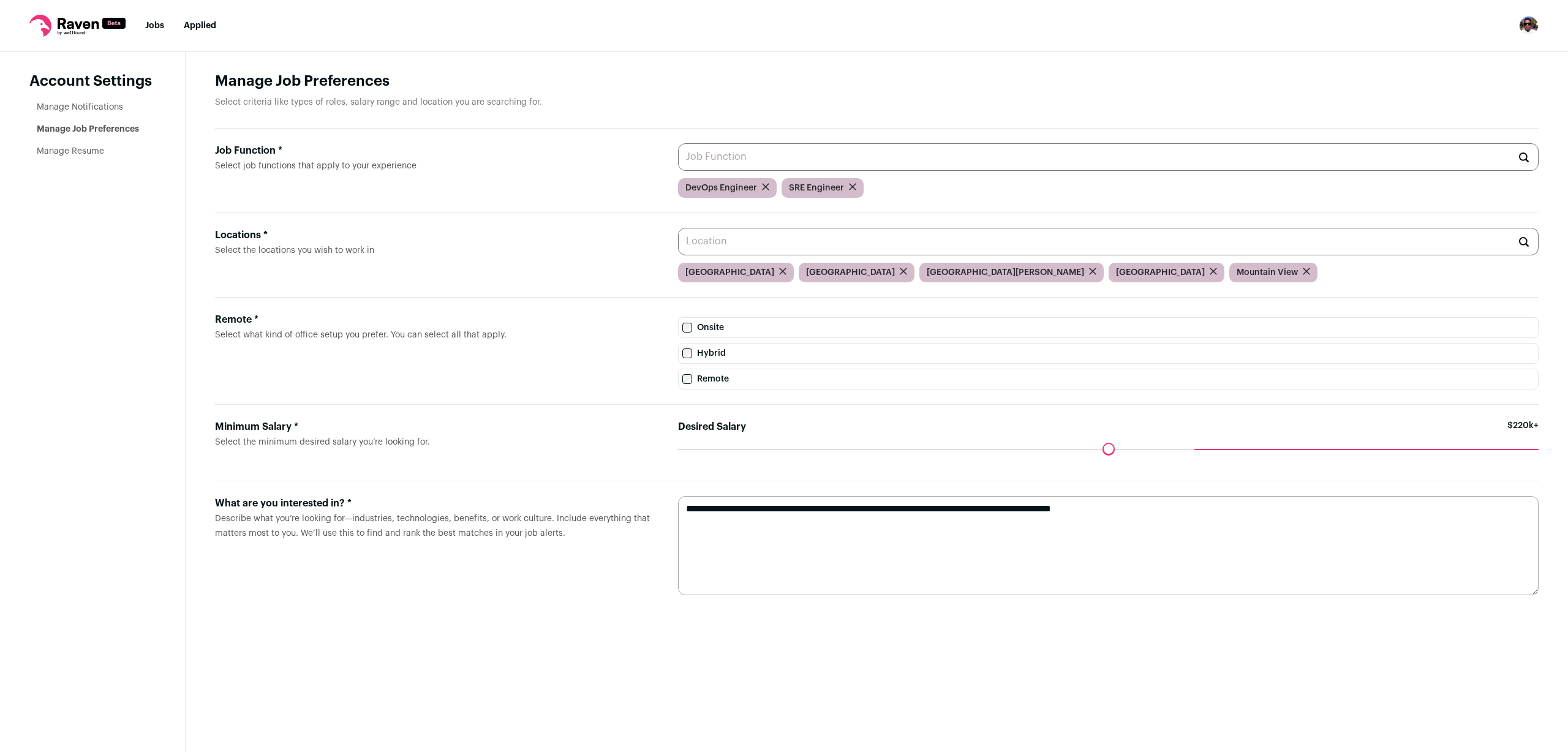
type textarea "**********"
click at [84, 103] on link "Manage Notifications" at bounding box center [80, 107] width 87 height 9
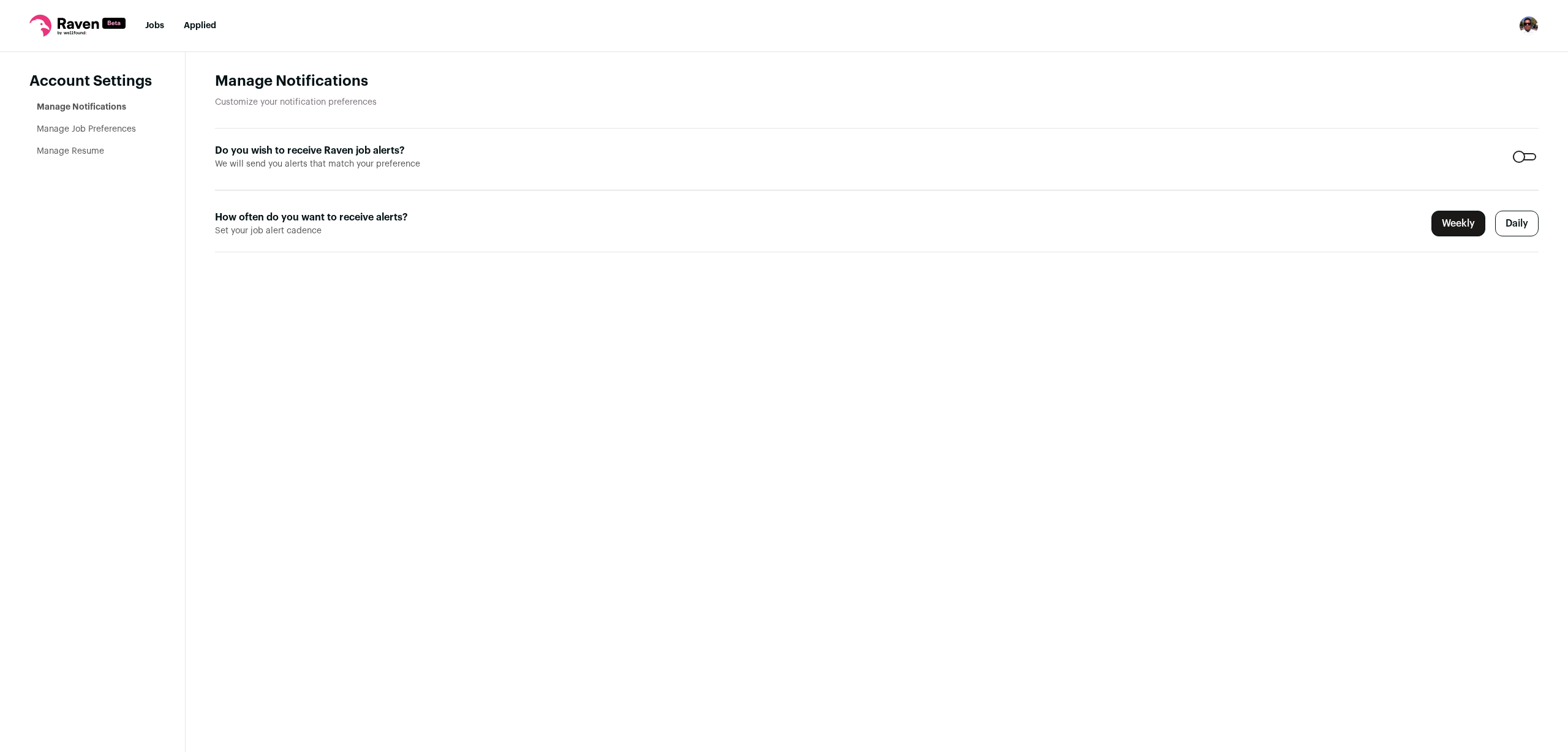
click at [85, 125] on link "Manage Job Preferences" at bounding box center [86, 129] width 99 height 9
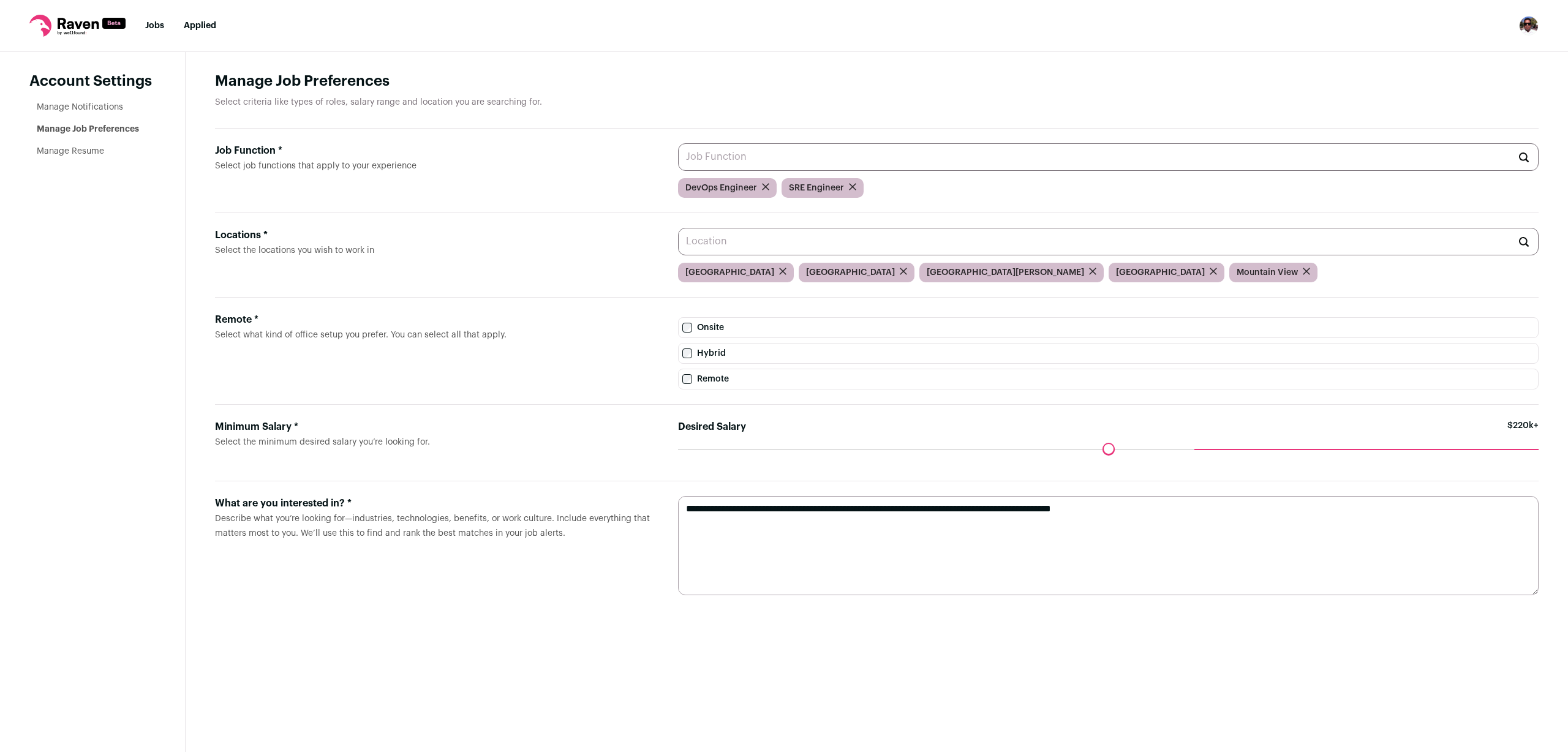
click at [64, 155] on li "Manage Resume" at bounding box center [96, 151] width 119 height 12
click at [69, 152] on link "Manage Resume" at bounding box center [71, 151] width 68 height 9
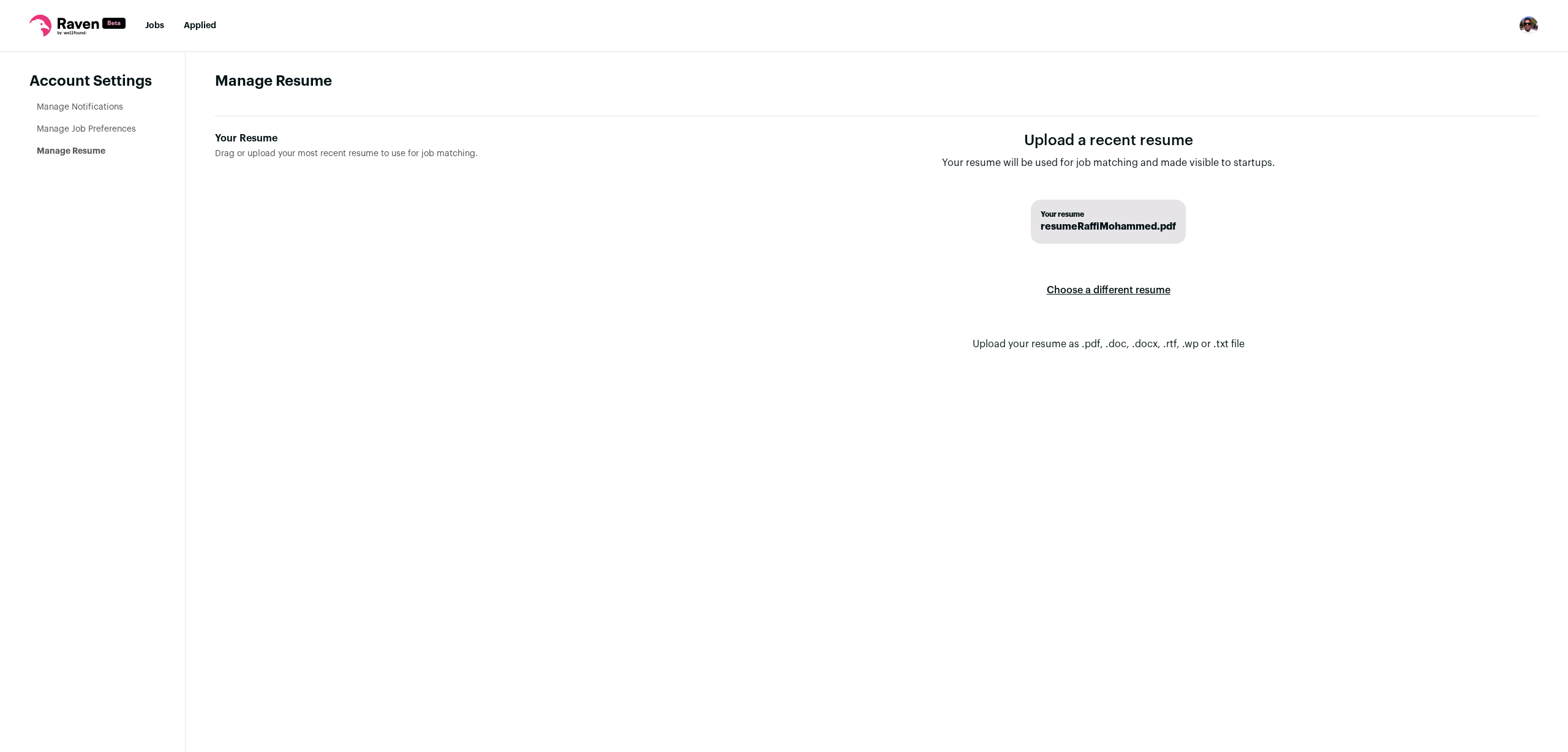
click at [1094, 290] on label "Choose a different resume" at bounding box center [1108, 291] width 123 height 34
click at [0, 0] on input "Your Resume Drag or upload your most recent resume to use for job matching." at bounding box center [0, 0] width 0 height 0
click at [155, 27] on link "Jobs" at bounding box center [154, 26] width 19 height 9
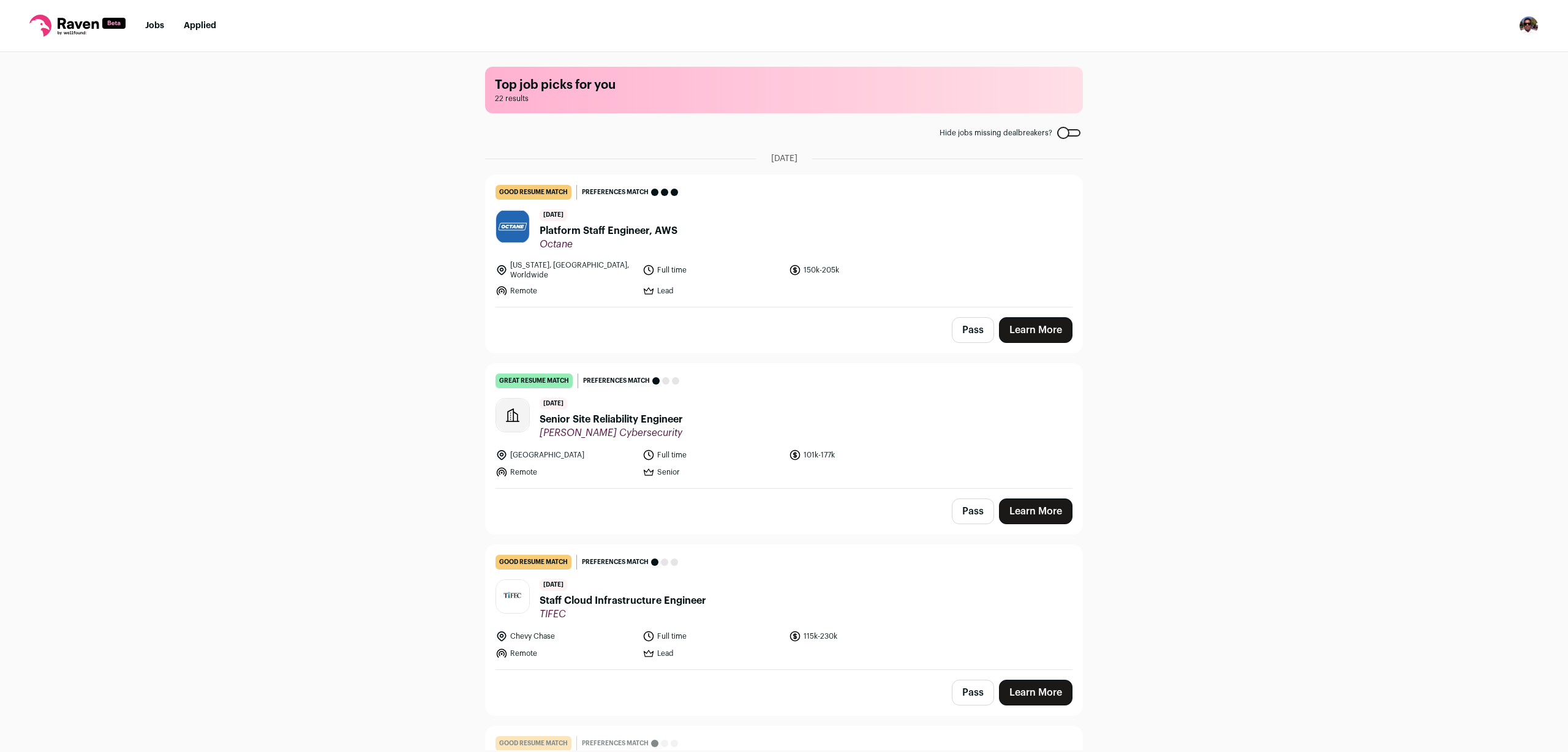
click at [511, 227] on img at bounding box center [512, 227] width 33 height 33
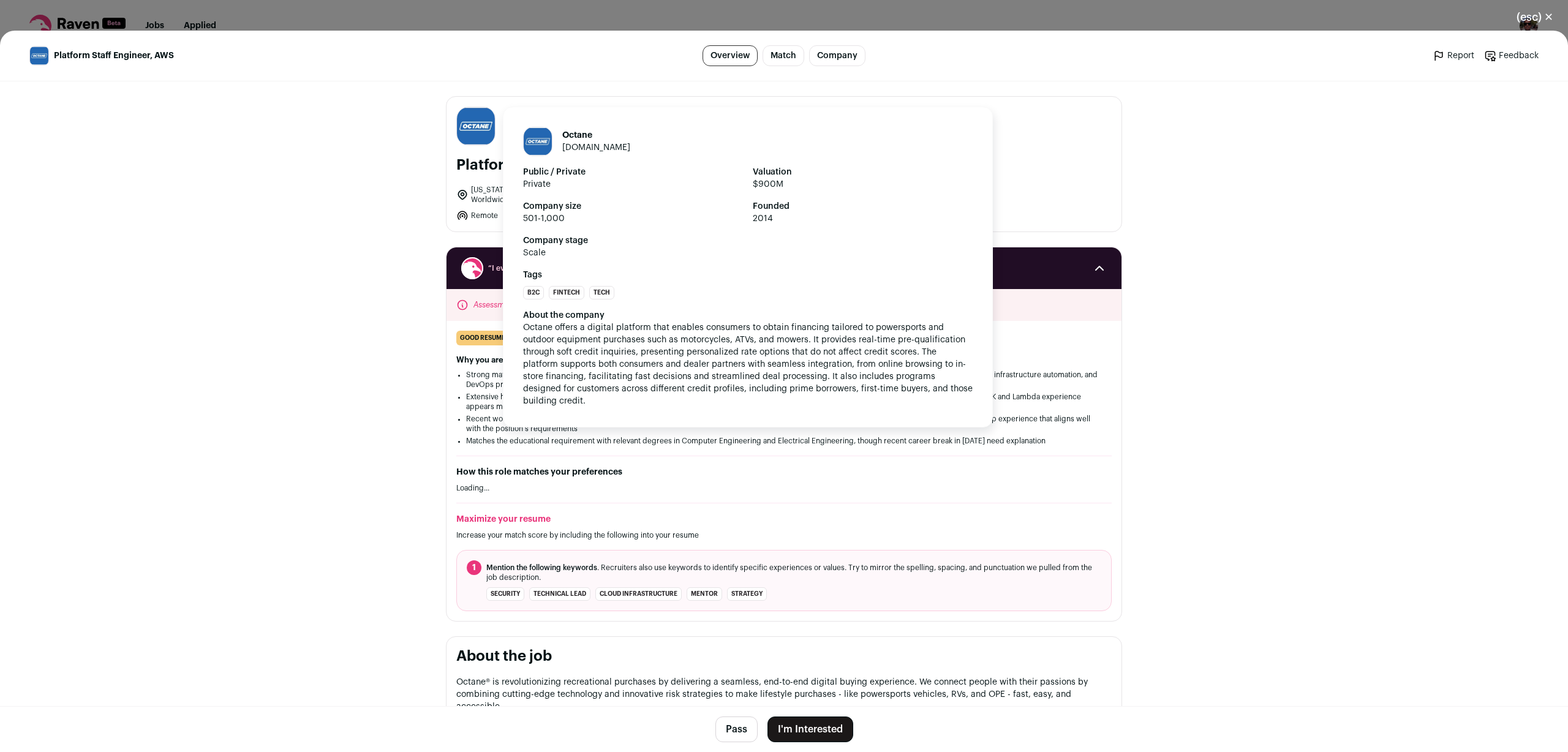
click at [586, 147] on link "[DOMAIN_NAME]" at bounding box center [596, 147] width 68 height 9
